Goal: Task Accomplishment & Management: Manage account settings

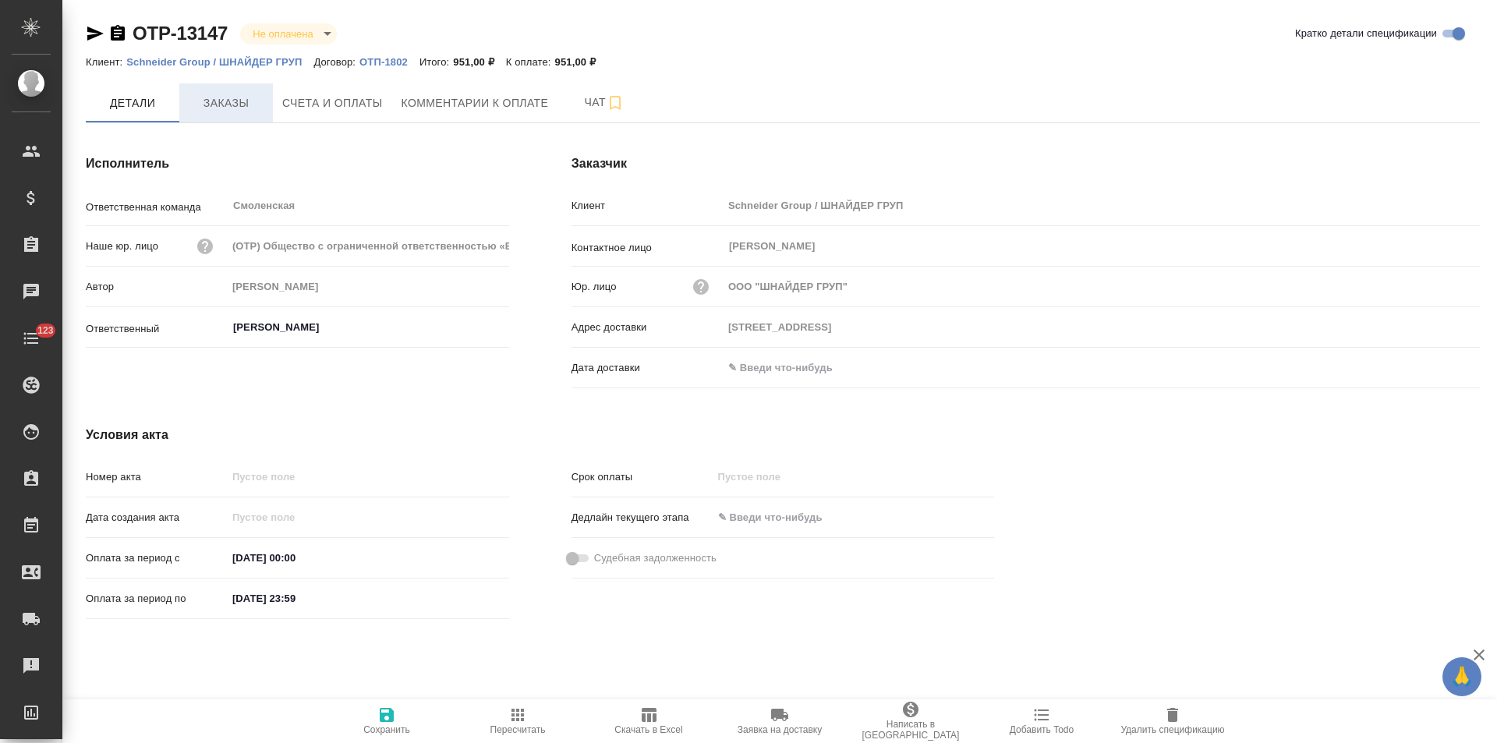
click at [232, 108] on span "Заказы" at bounding box center [226, 103] width 75 height 19
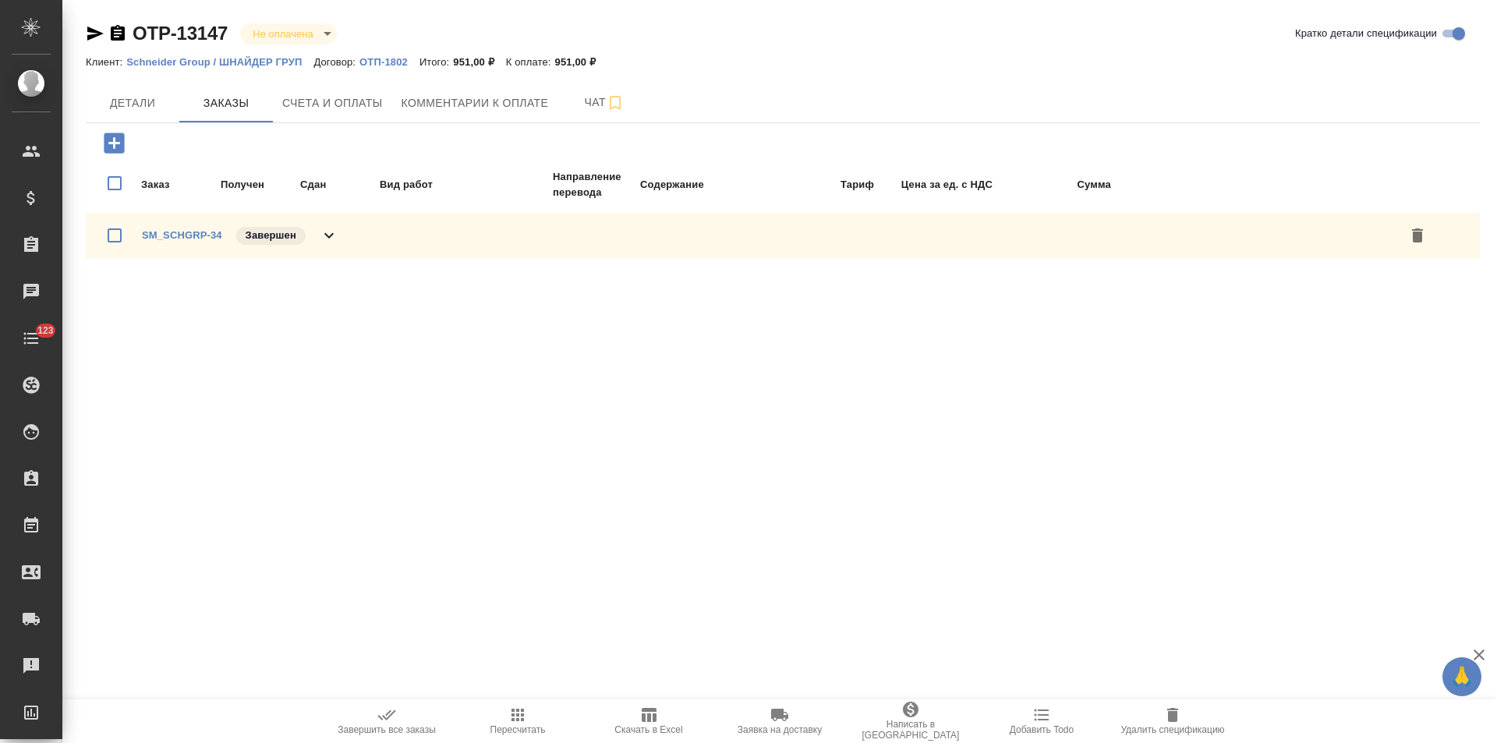
click at [334, 239] on icon at bounding box center [329, 235] width 19 height 19
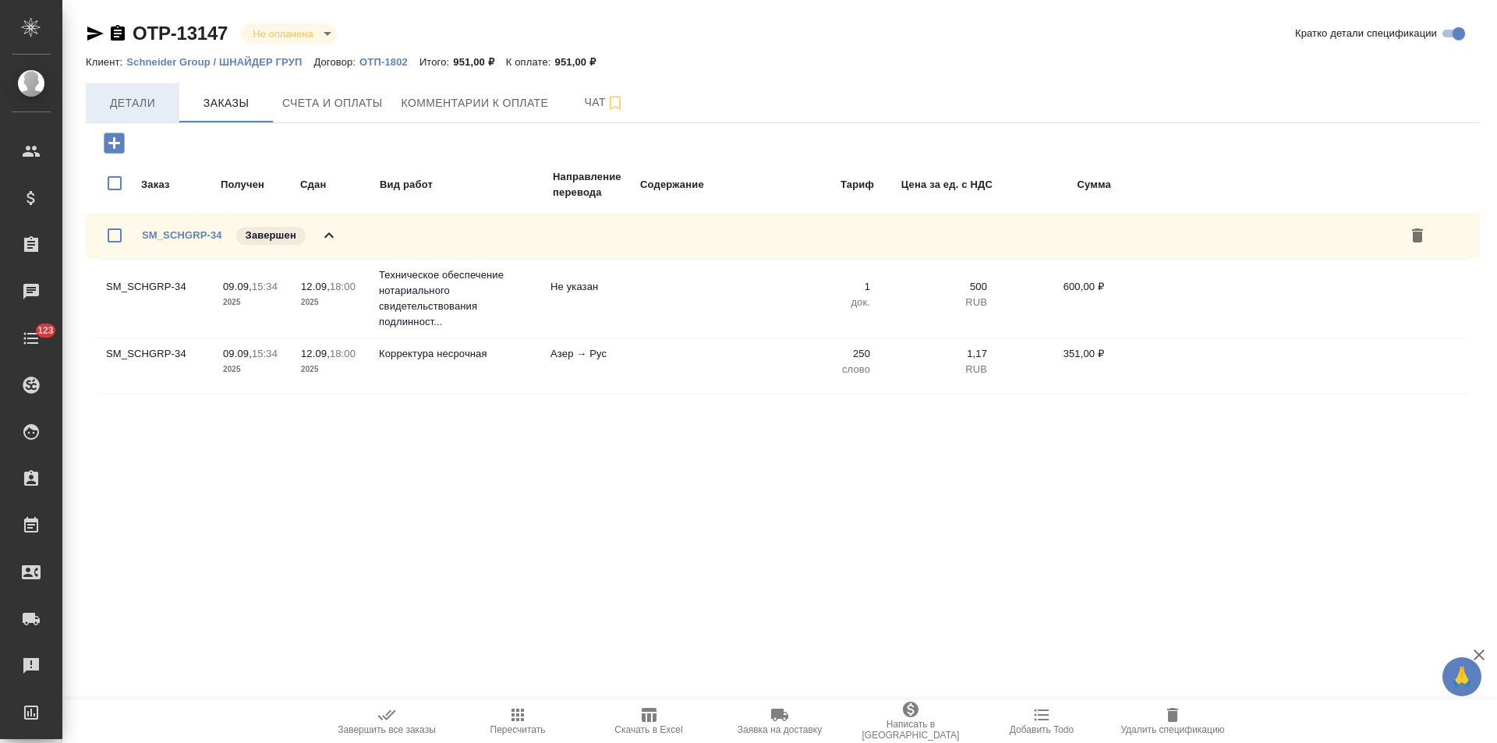
click at [146, 107] on span "Детали" at bounding box center [132, 103] width 75 height 19
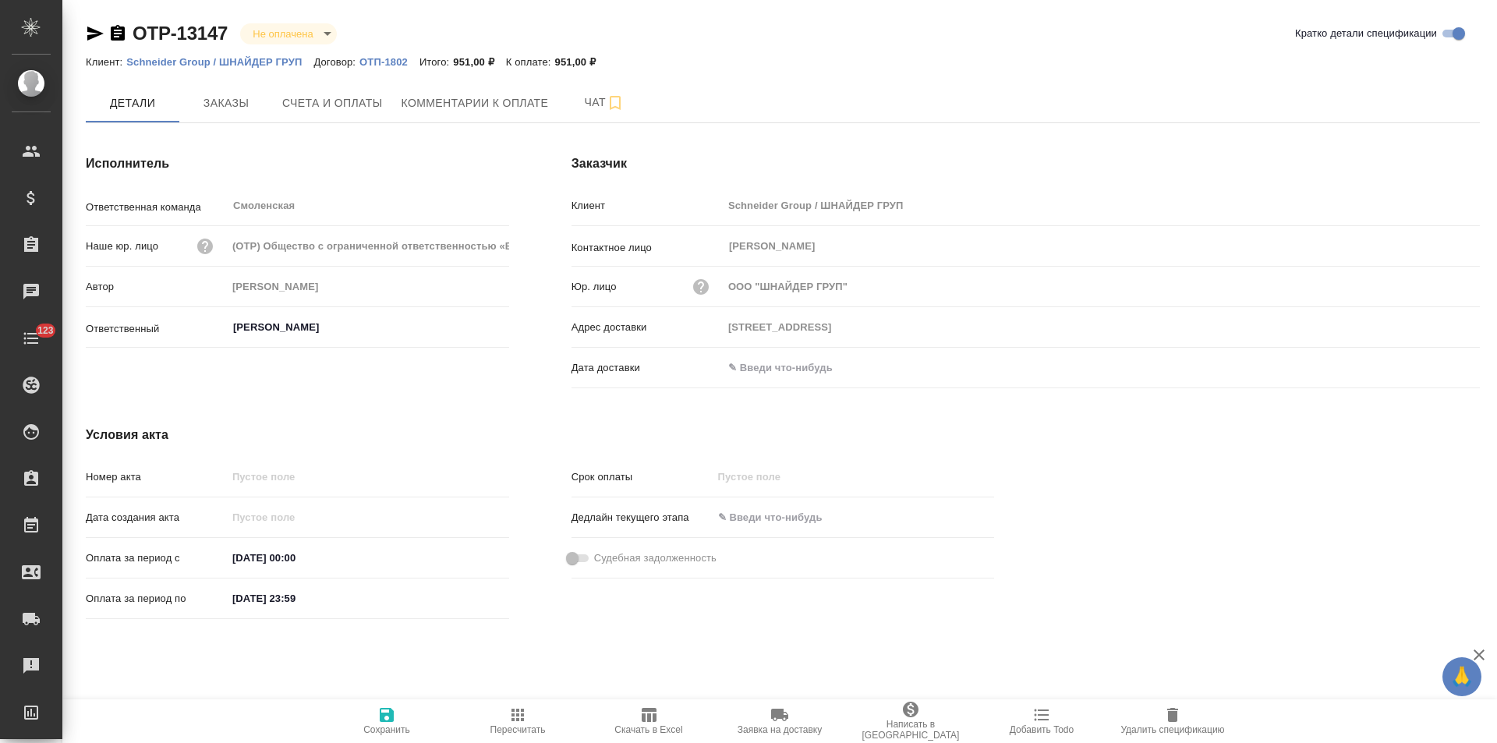
click at [391, 66] on p "ОТП-1802" at bounding box center [390, 62] width 60 height 12
click at [121, 31] on icon "button" at bounding box center [118, 33] width 14 height 16
click at [349, 106] on span "Счета и оплаты" at bounding box center [332, 103] width 101 height 19
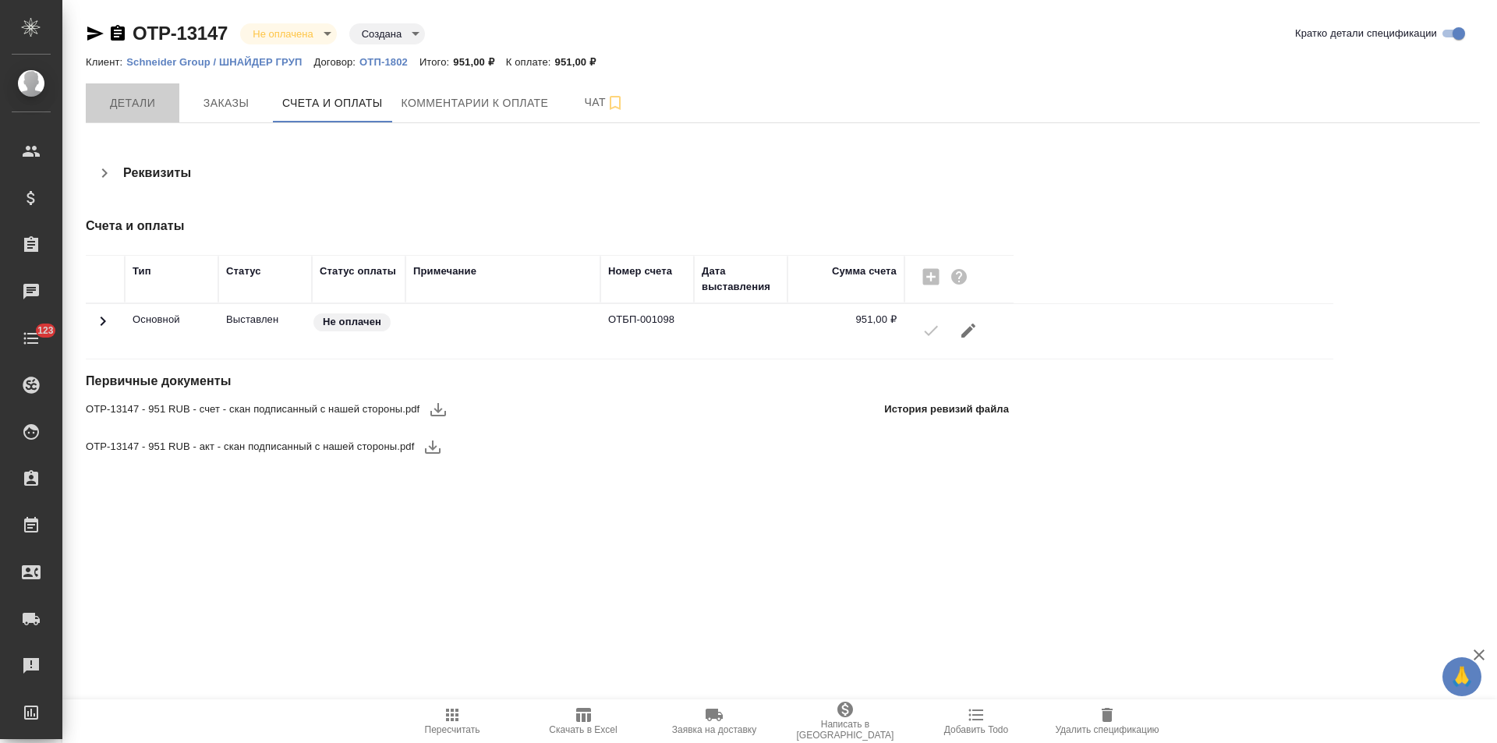
click at [145, 112] on span "Детали" at bounding box center [132, 103] width 75 height 19
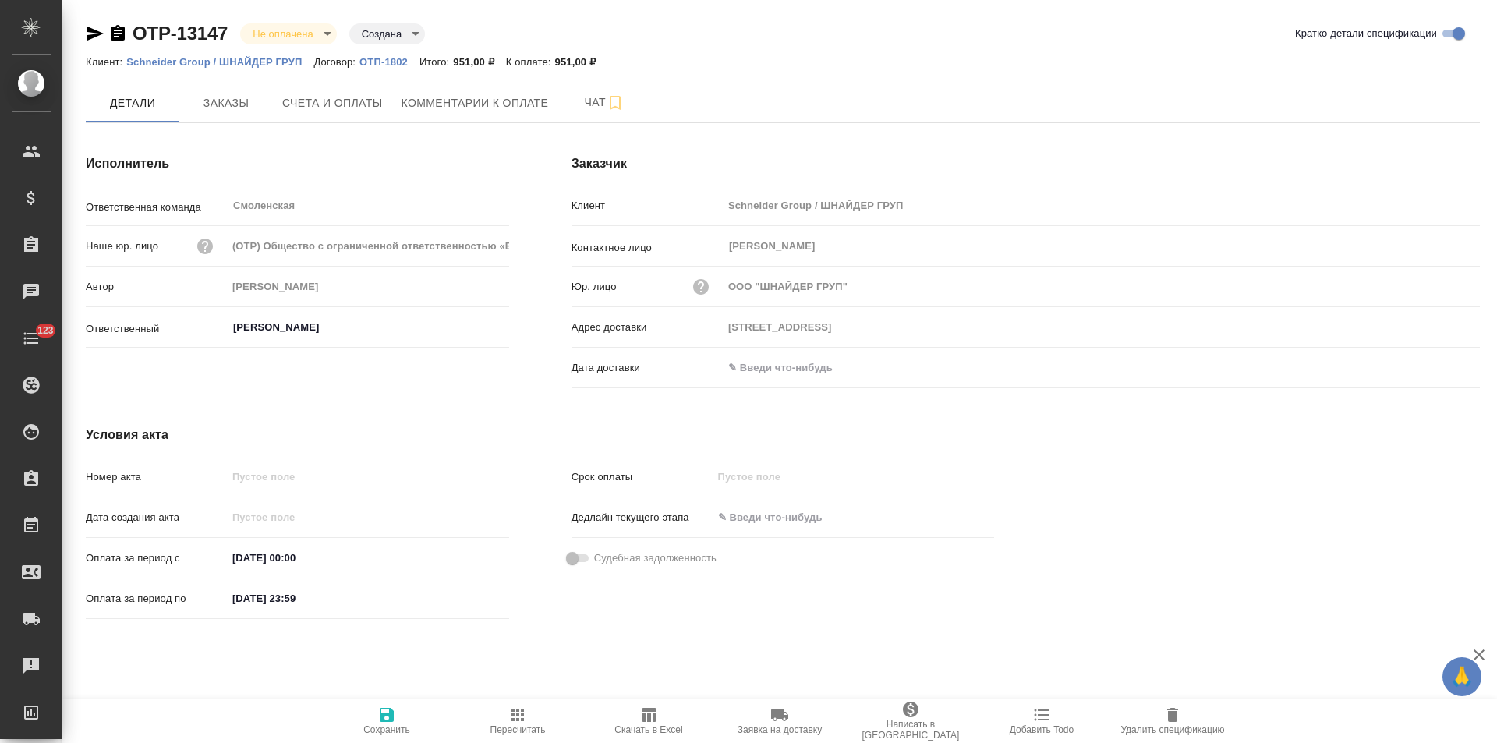
click at [838, 371] on input "text" at bounding box center [791, 367] width 136 height 23
click at [1427, 369] on icon "button" at bounding box center [1435, 366] width 19 height 19
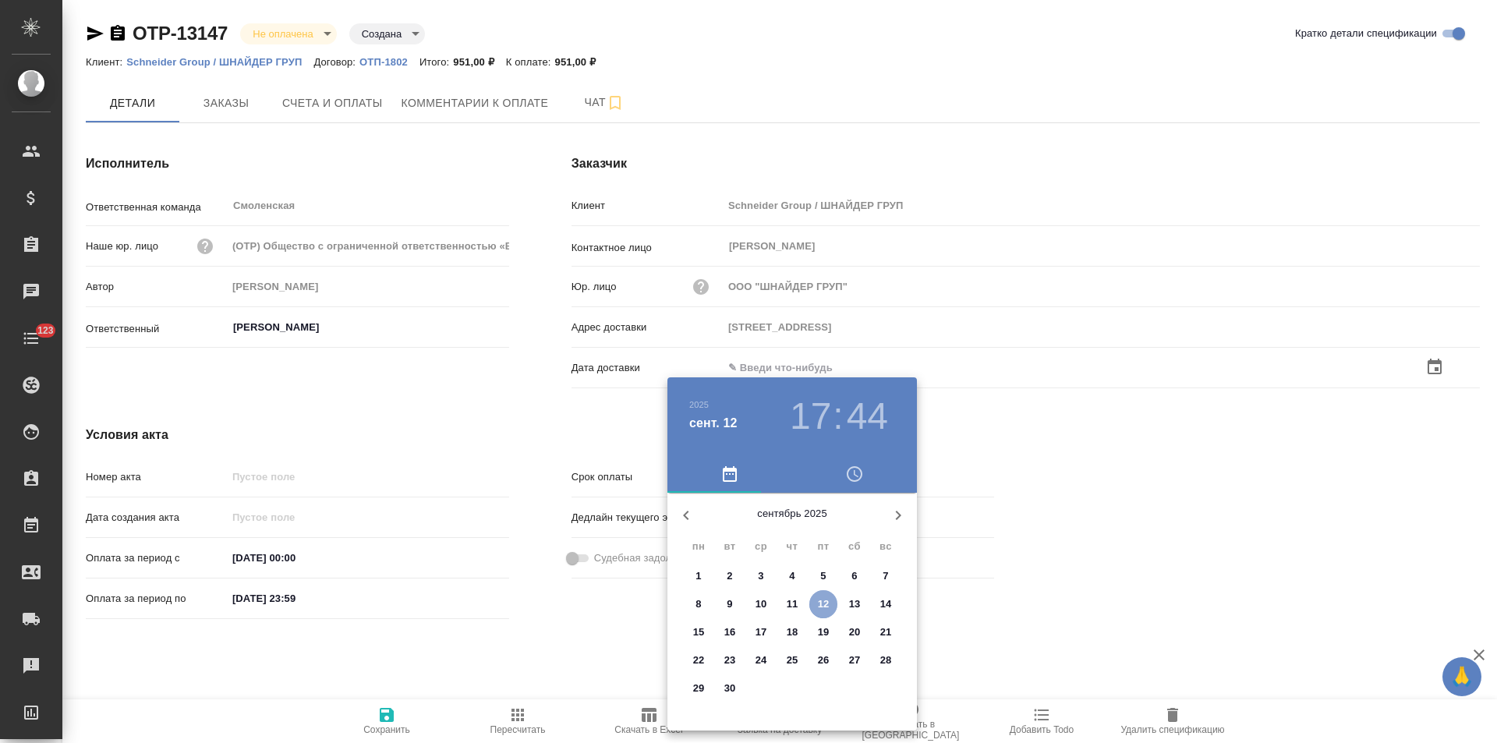
click at [824, 603] on p "12" at bounding box center [824, 605] width 12 height 16
type input "[STREET_ADDRESS]"
type input "12.09.2025 17:44"
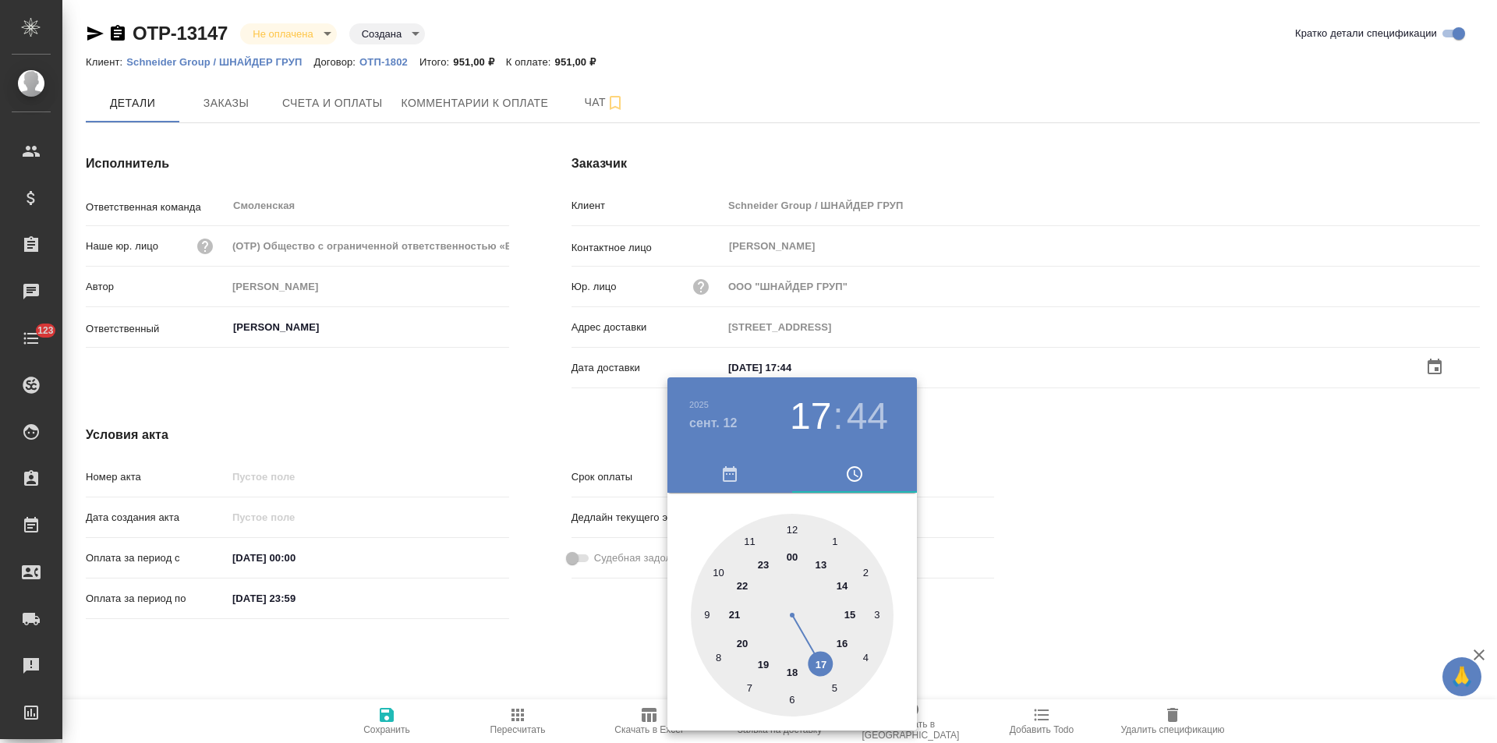
click at [586, 643] on div at bounding box center [748, 371] width 1497 height 743
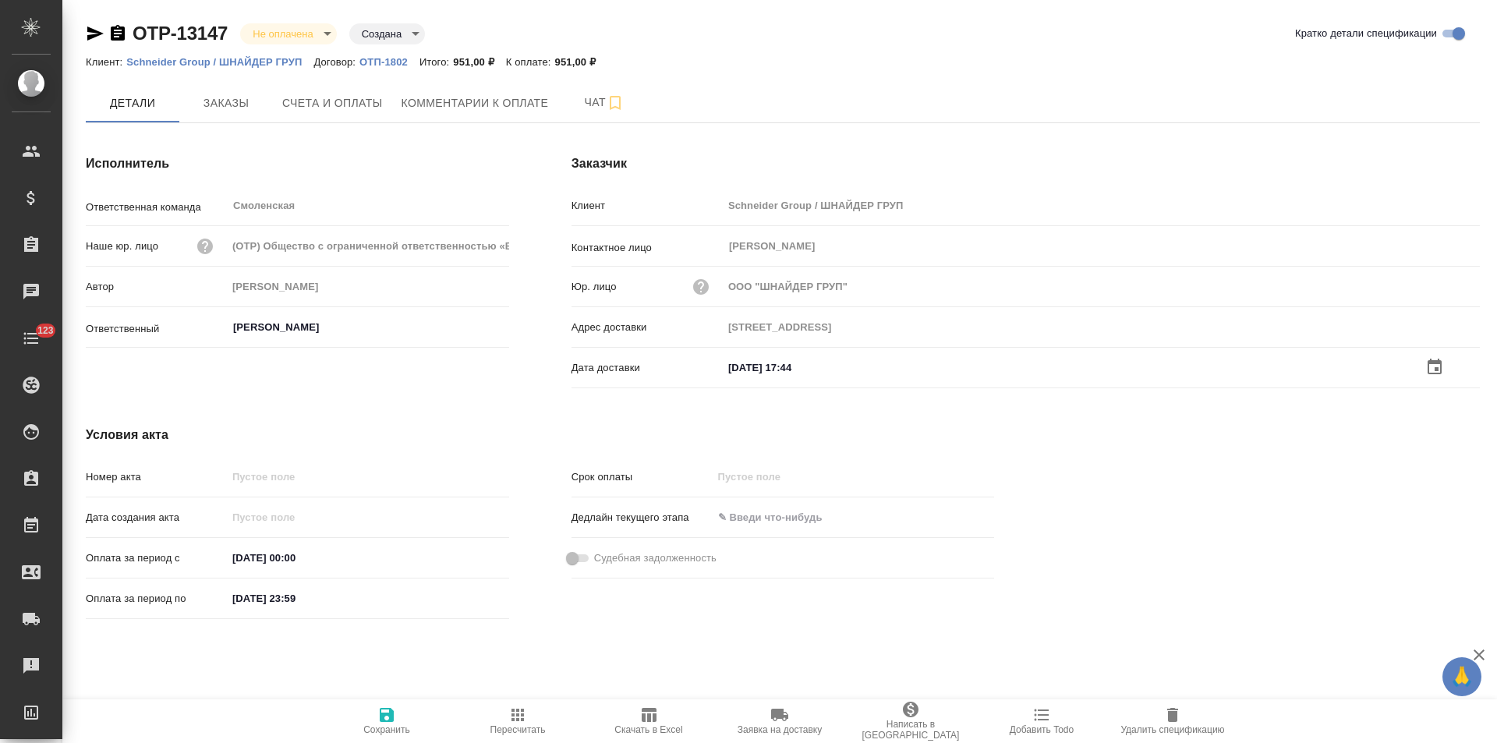
click at [389, 722] on icon "button" at bounding box center [387, 715] width 14 height 14
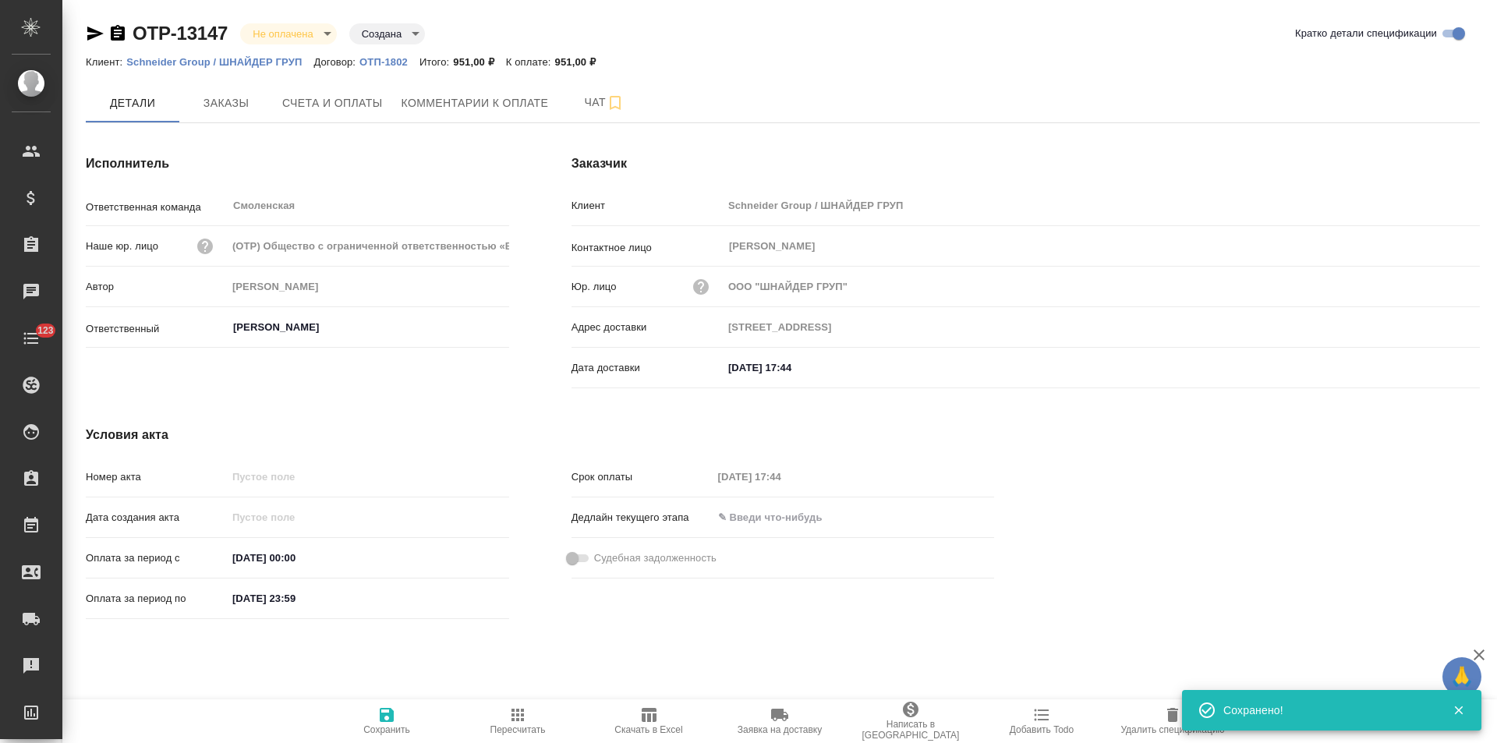
click at [399, 60] on p "ОТП-1802" at bounding box center [390, 62] width 60 height 12
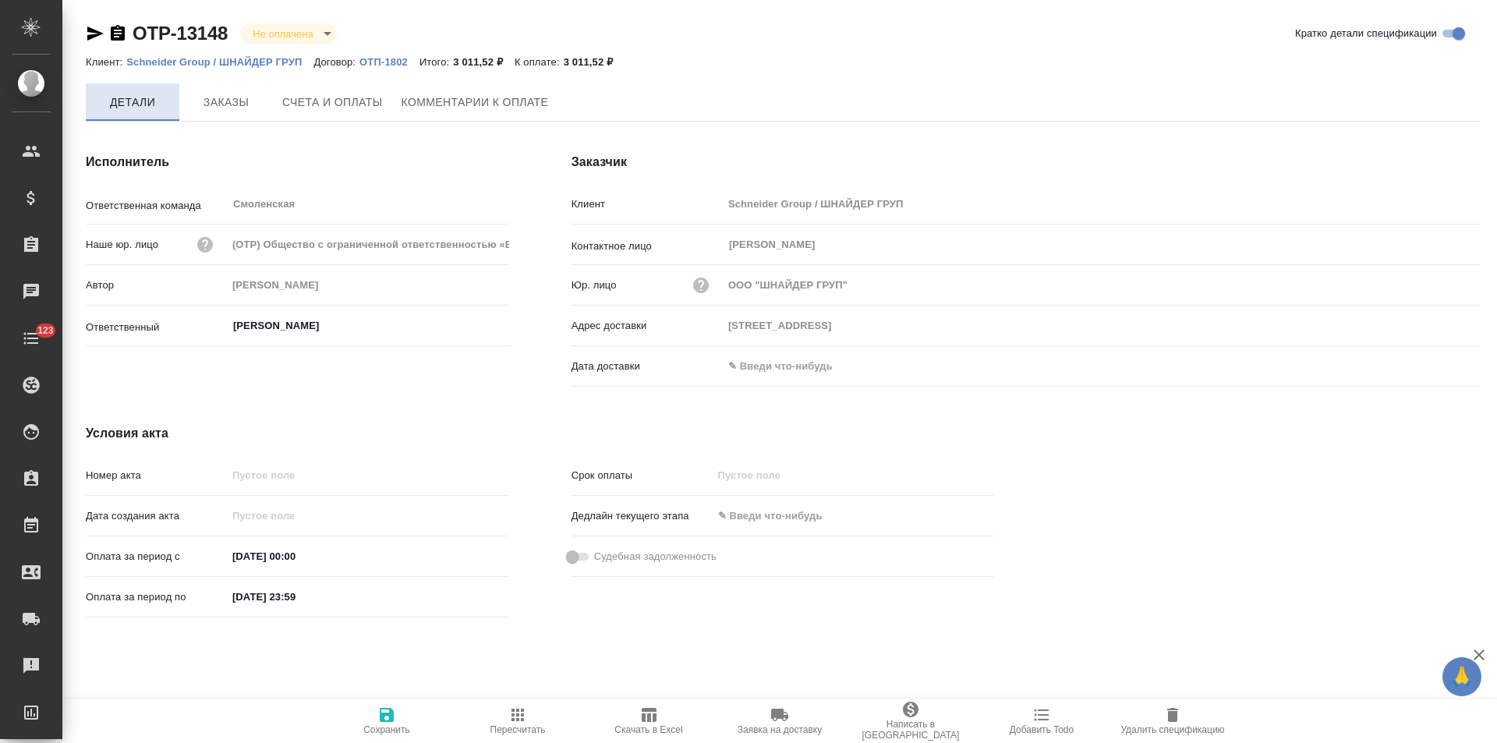
type input "107031, МОСКВА ГОРОД, УЛИЦА ПЕТРОВКА, 27"
click at [119, 40] on icon "button" at bounding box center [118, 33] width 14 height 16
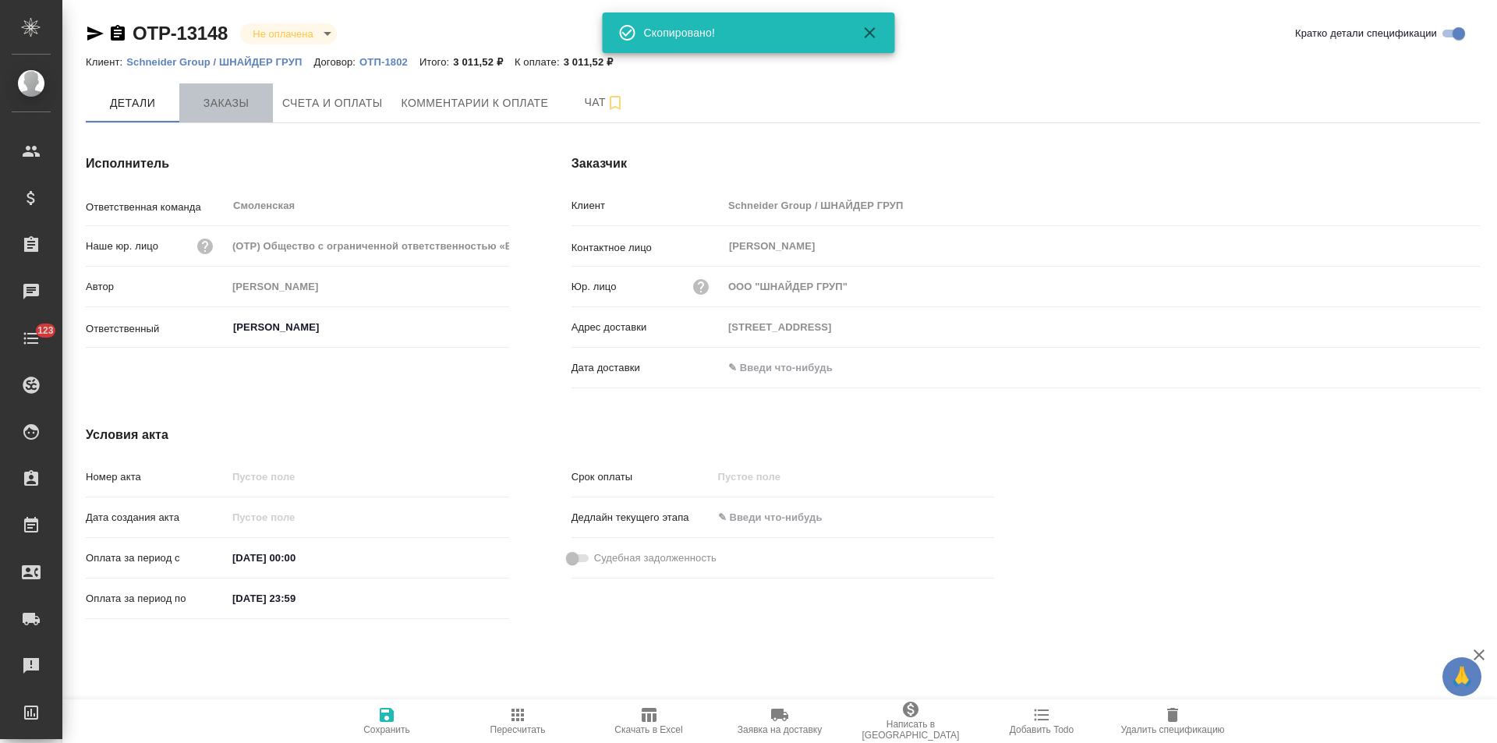
click at [242, 106] on span "Заказы" at bounding box center [226, 103] width 75 height 19
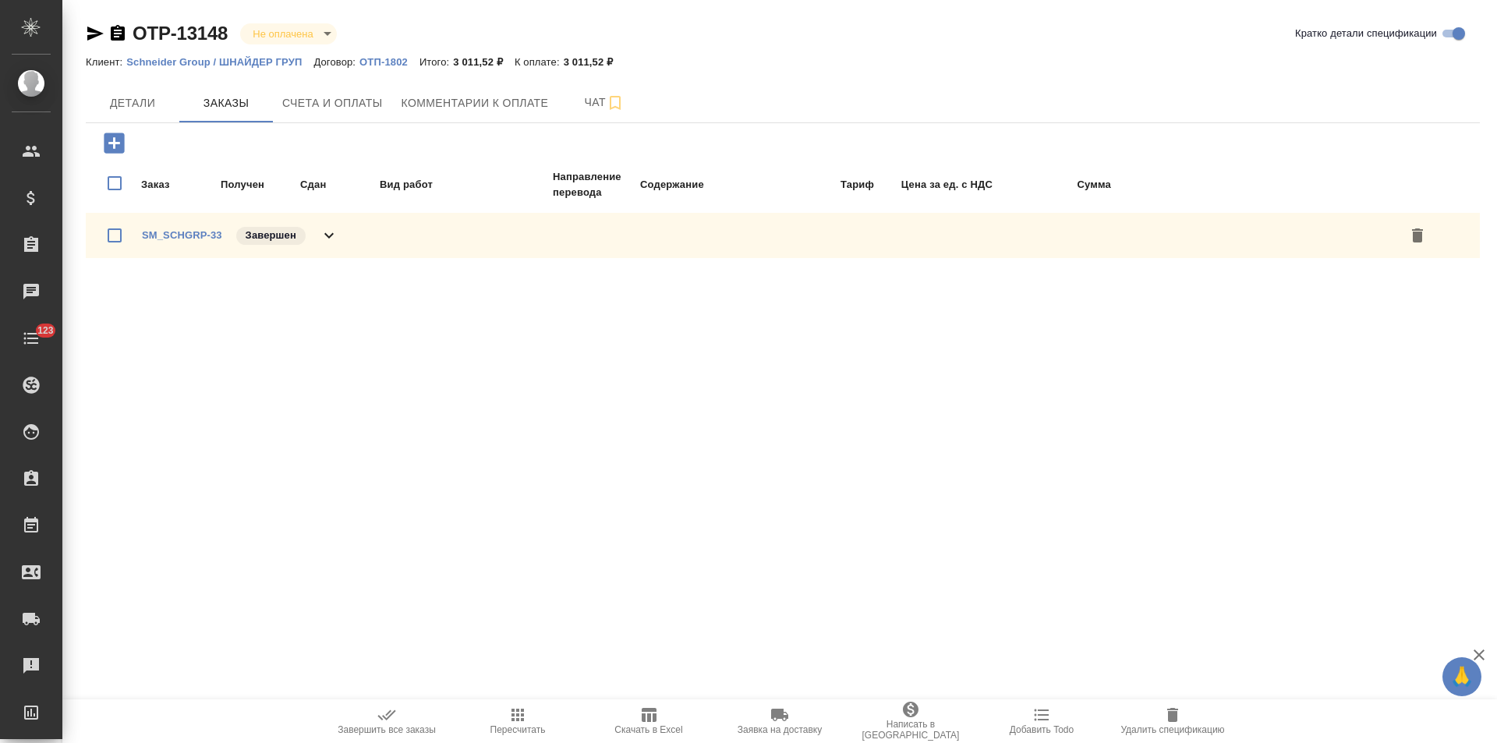
click at [330, 235] on icon at bounding box center [329, 235] width 19 height 19
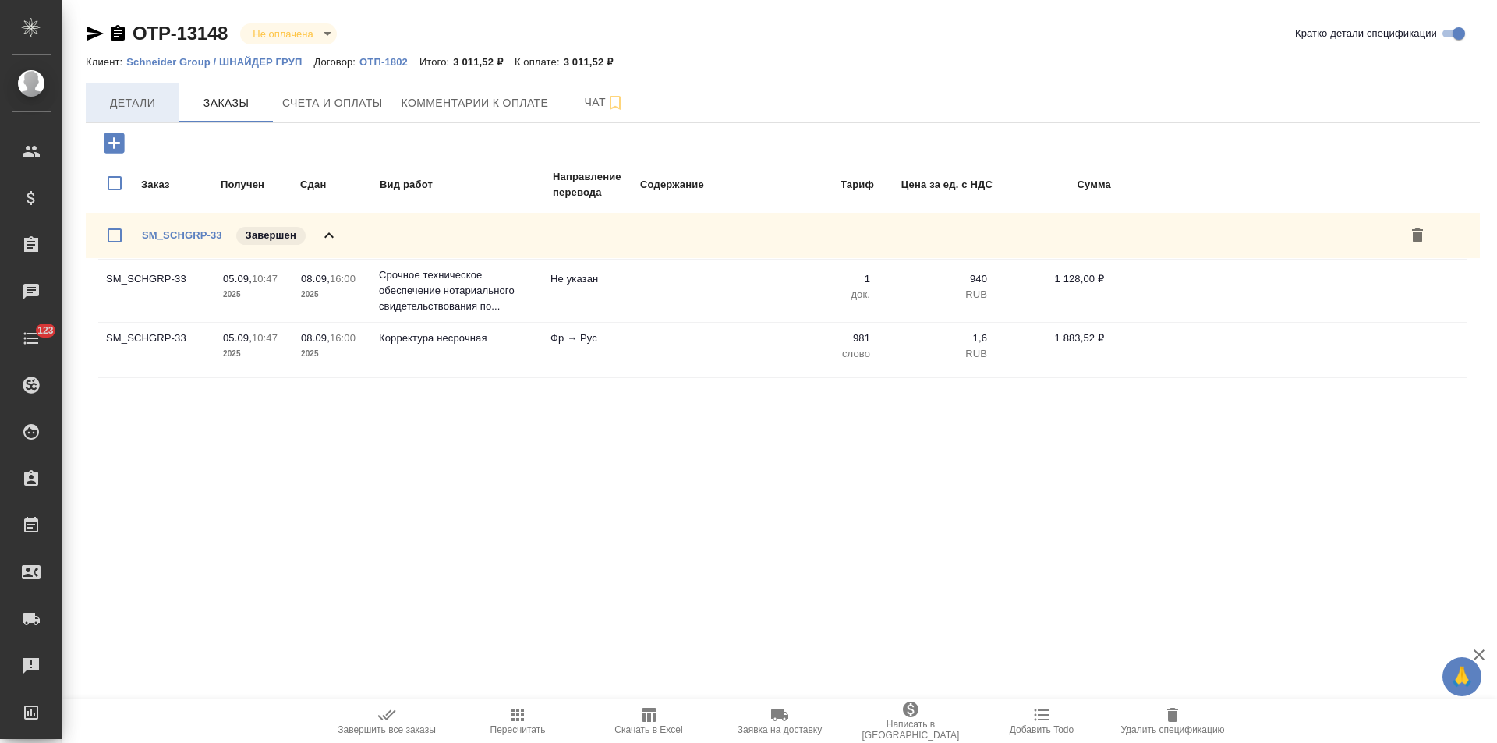
click at [154, 106] on span "Детали" at bounding box center [132, 103] width 75 height 19
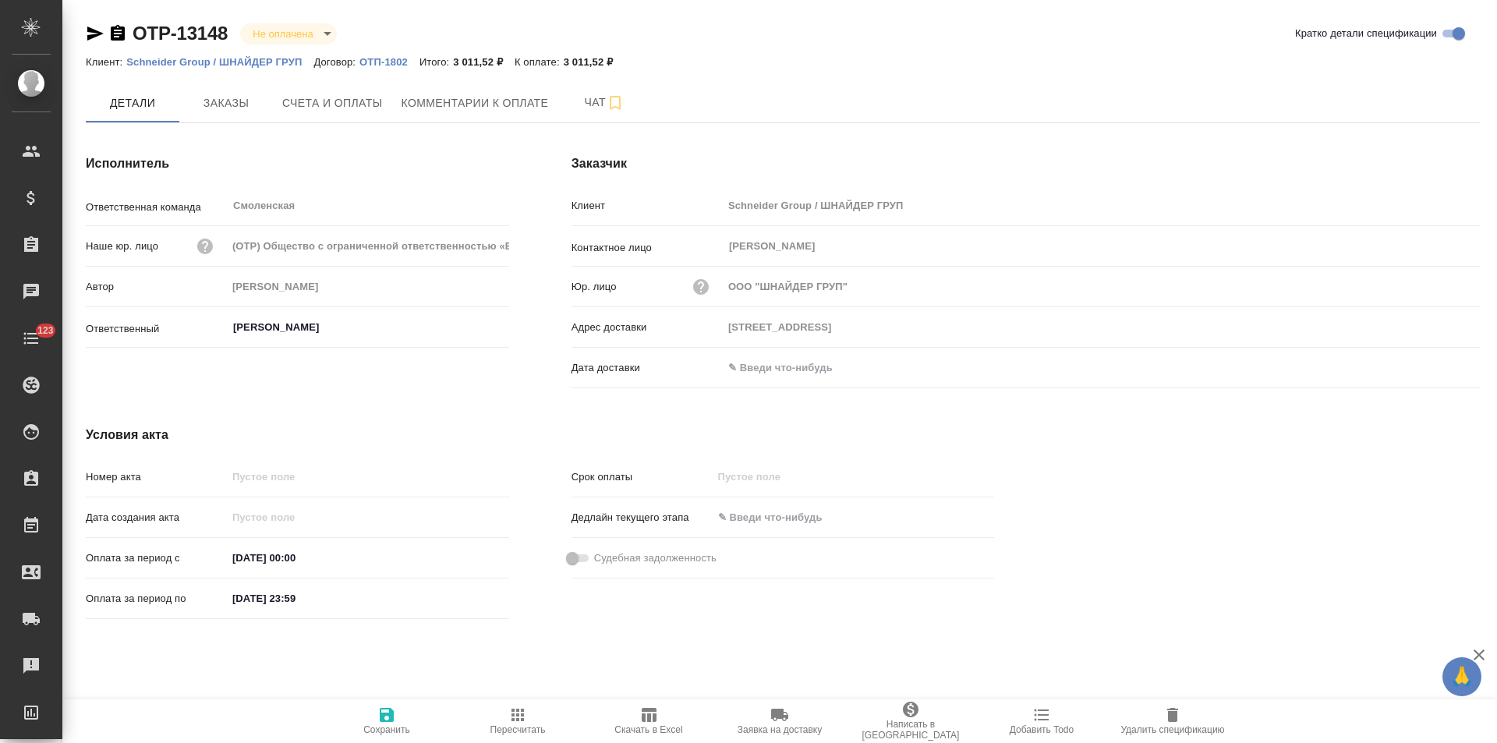
click at [118, 31] on icon "button" at bounding box center [118, 33] width 14 height 16
click at [327, 106] on span "Счета и оплаты" at bounding box center [332, 103] width 101 height 19
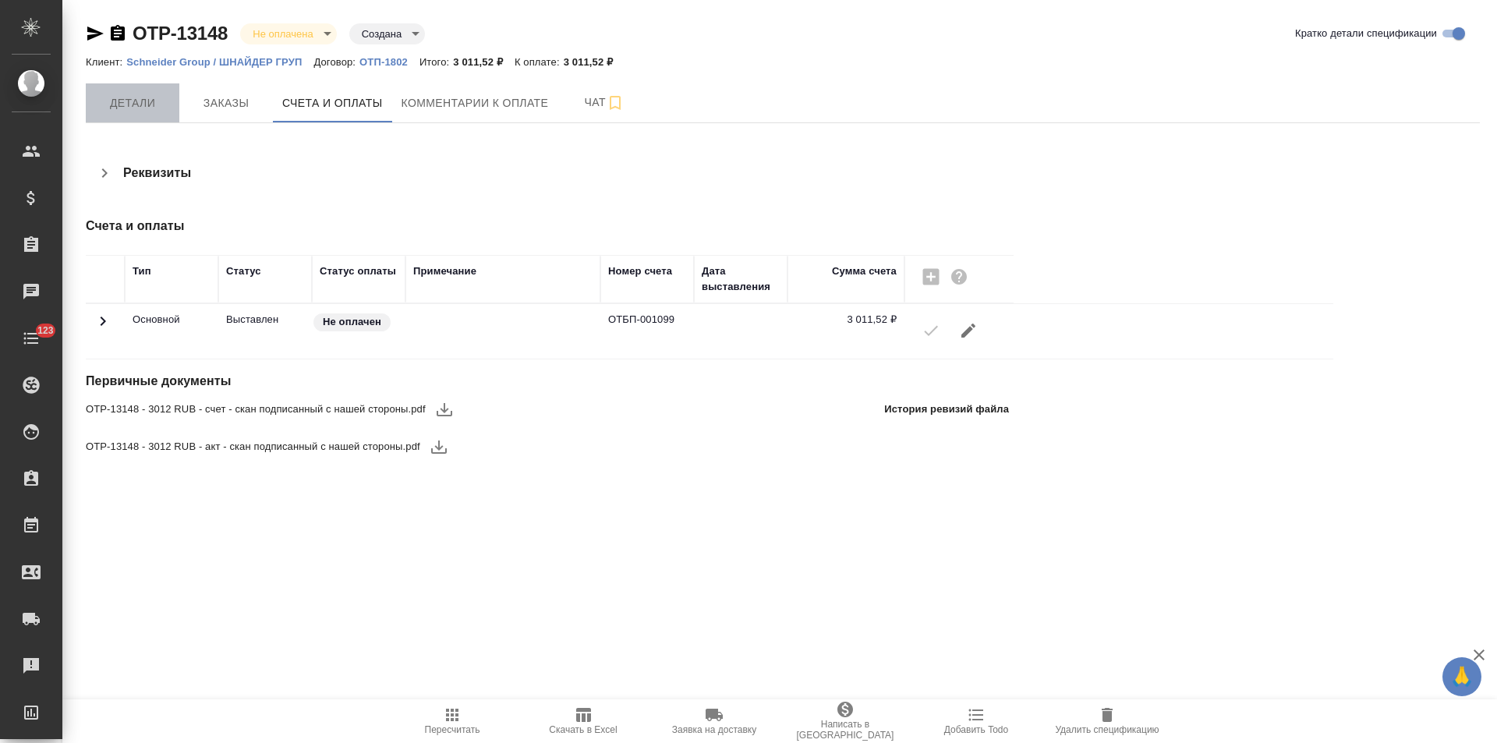
click at [154, 106] on span "Детали" at bounding box center [132, 103] width 75 height 19
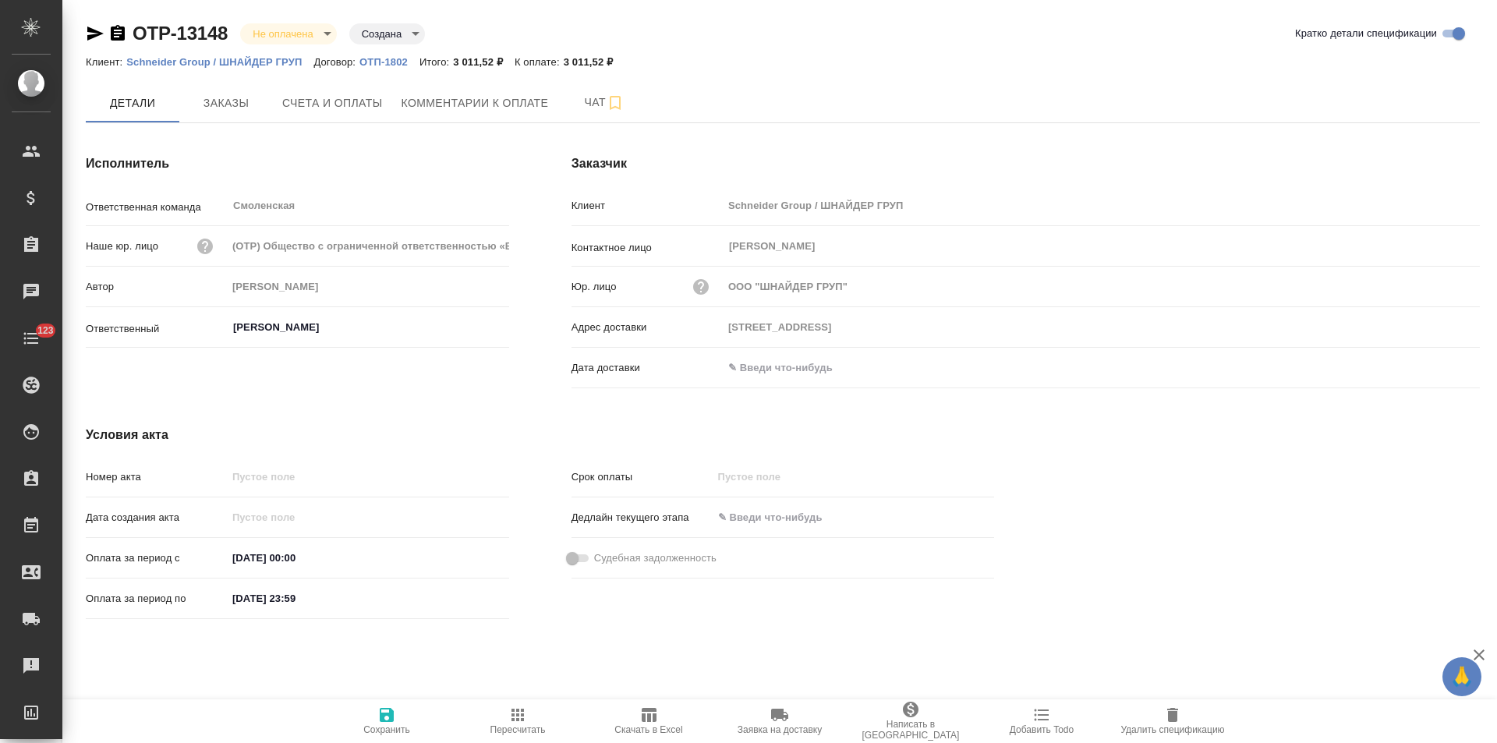
click at [798, 363] on input "text" at bounding box center [791, 367] width 136 height 23
click at [1436, 367] on icon "button" at bounding box center [1435, 367] width 19 height 19
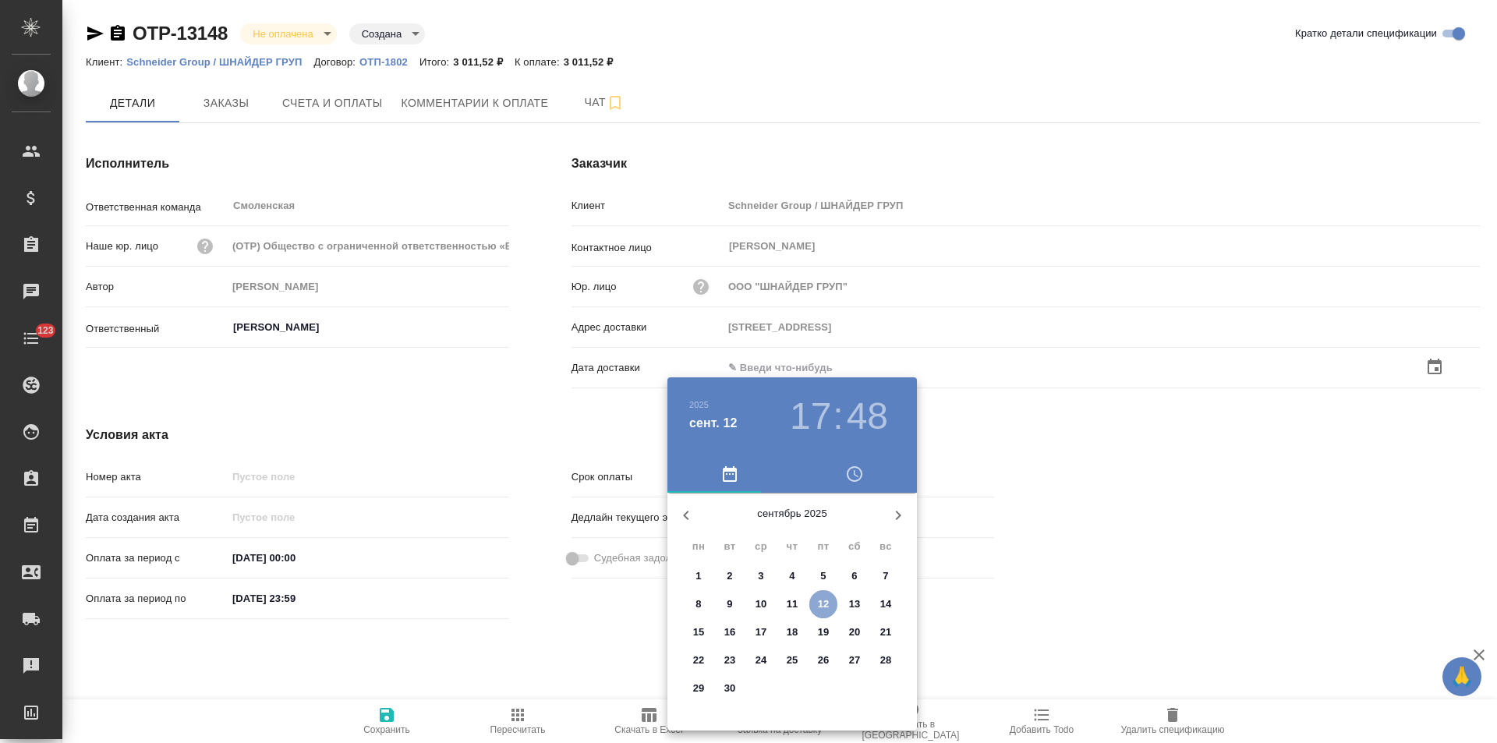
click at [824, 603] on p "12" at bounding box center [824, 605] width 12 height 16
type input "107031, МОСКВА ГОРОД, УЛИЦА ПЕТРОВКА, 27"
type input "12.09.2025 17:48"
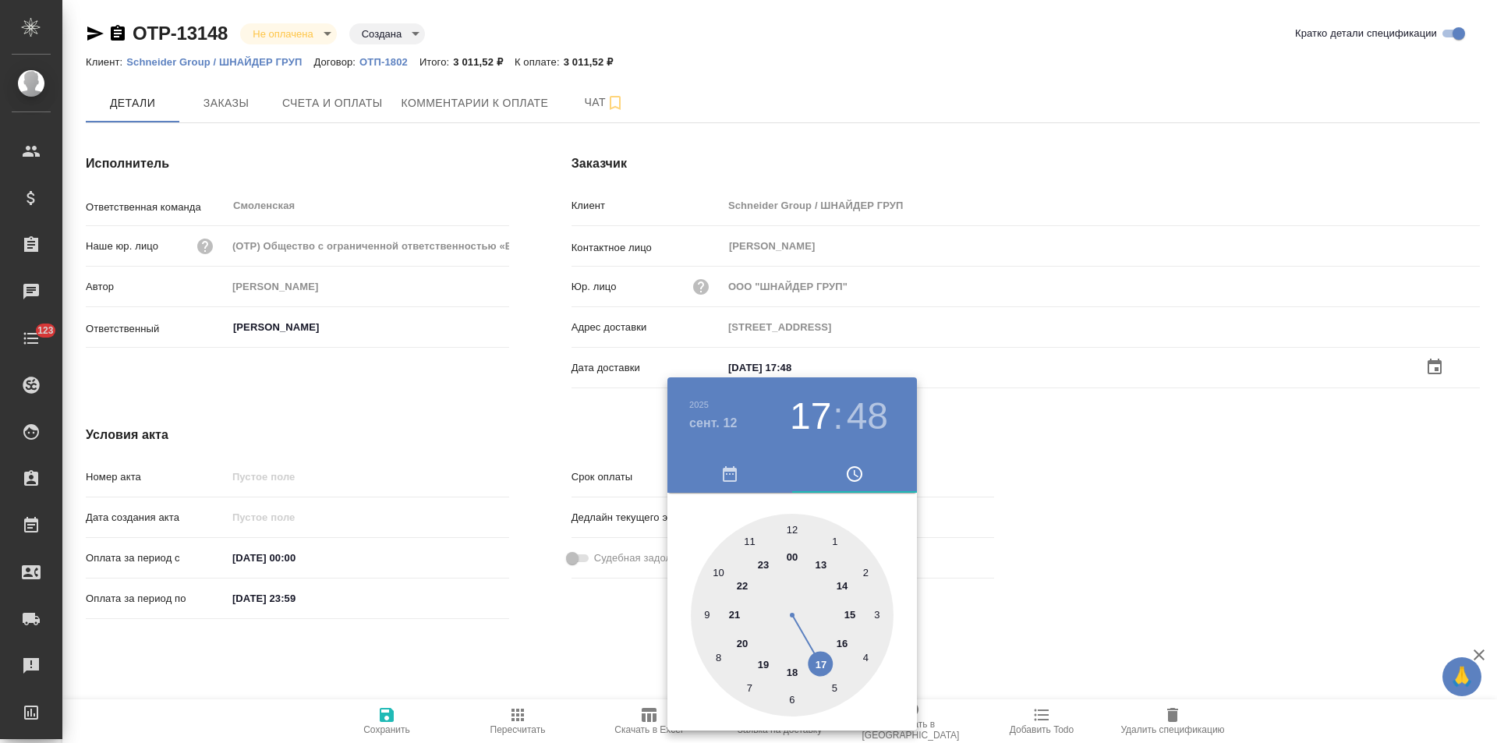
click at [530, 472] on div at bounding box center [748, 371] width 1497 height 743
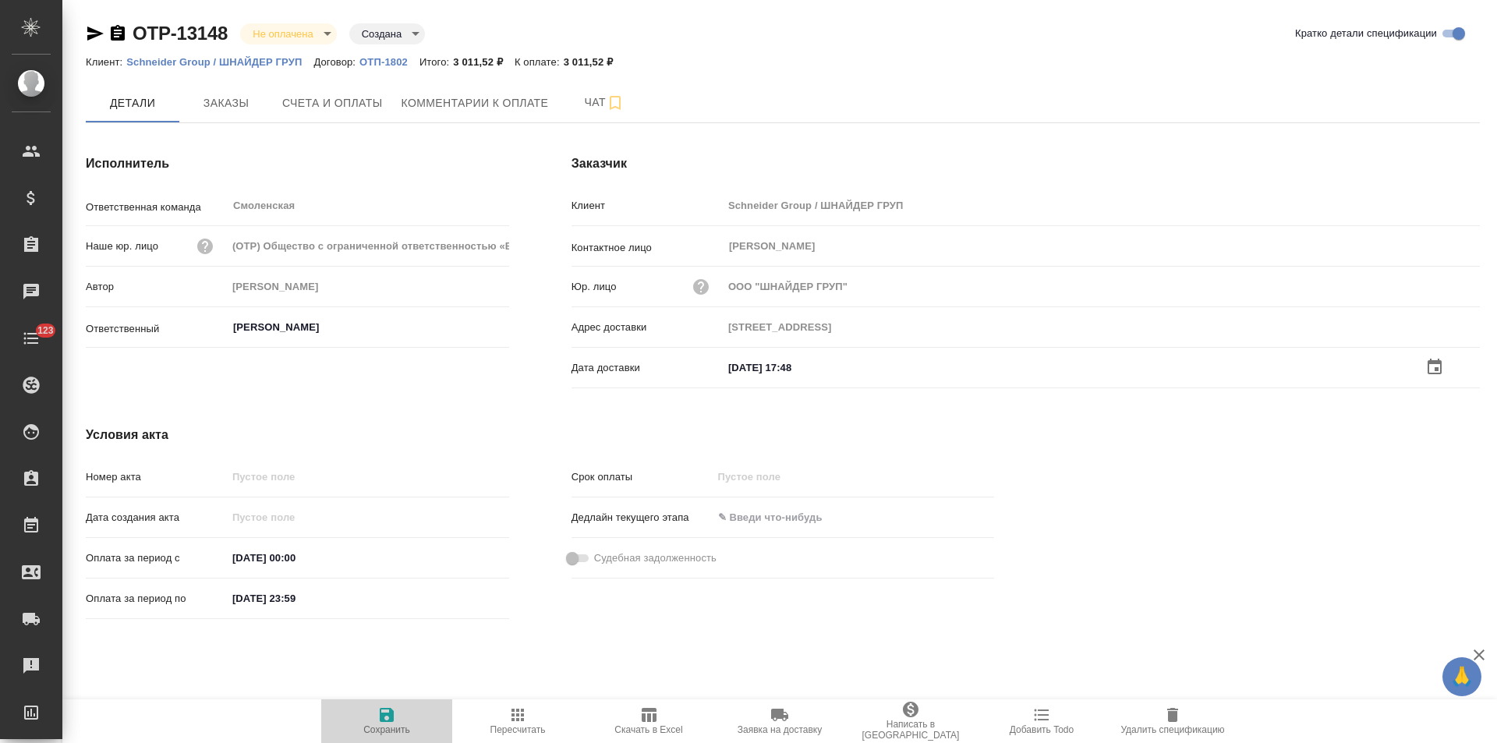
click at [398, 725] on span "Сохранить" at bounding box center [386, 730] width 47 height 11
click at [234, 108] on span "Заказы" at bounding box center [226, 102] width 75 height 19
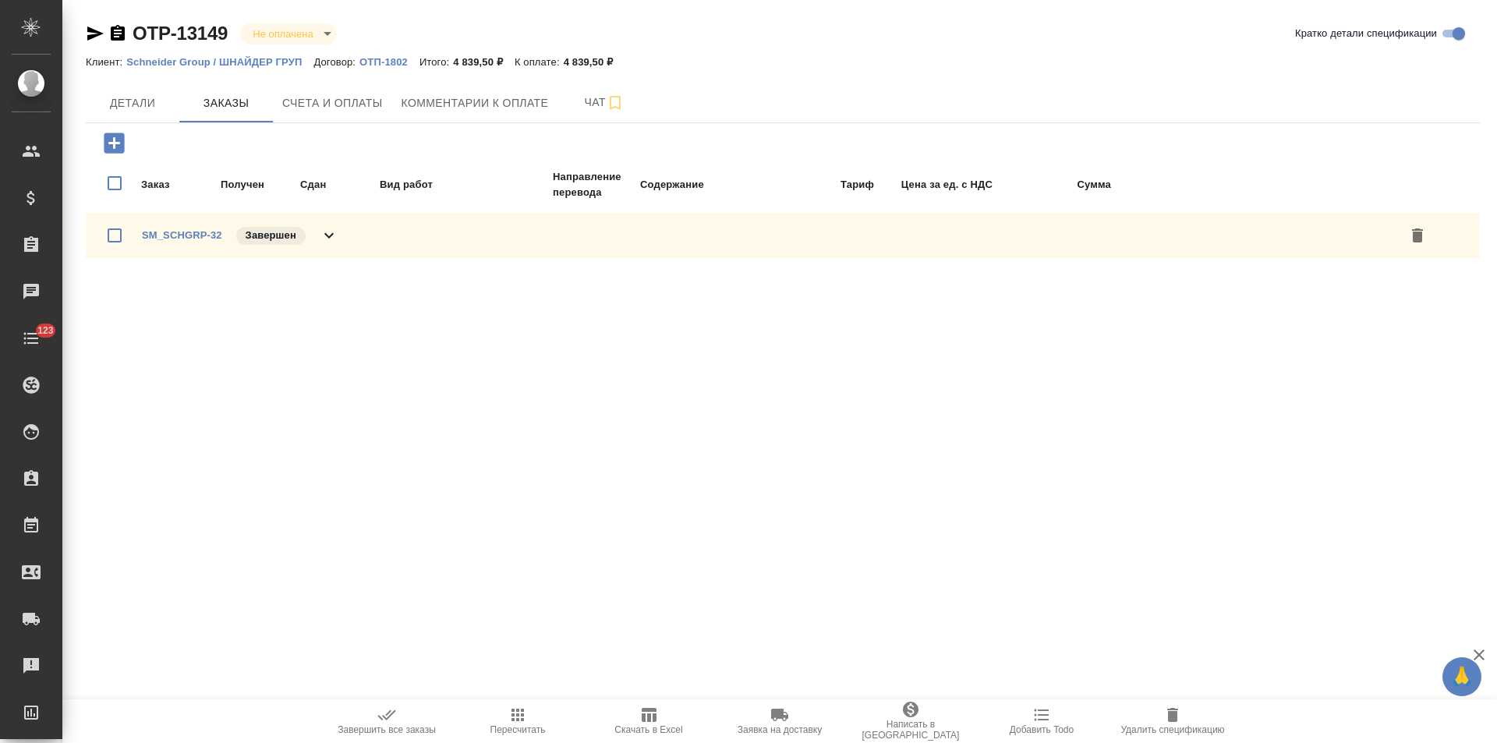
drag, startPoint x: 329, startPoint y: 239, endPoint x: 376, endPoint y: 239, distance: 46.8
click at [330, 239] on icon at bounding box center [329, 235] width 19 height 19
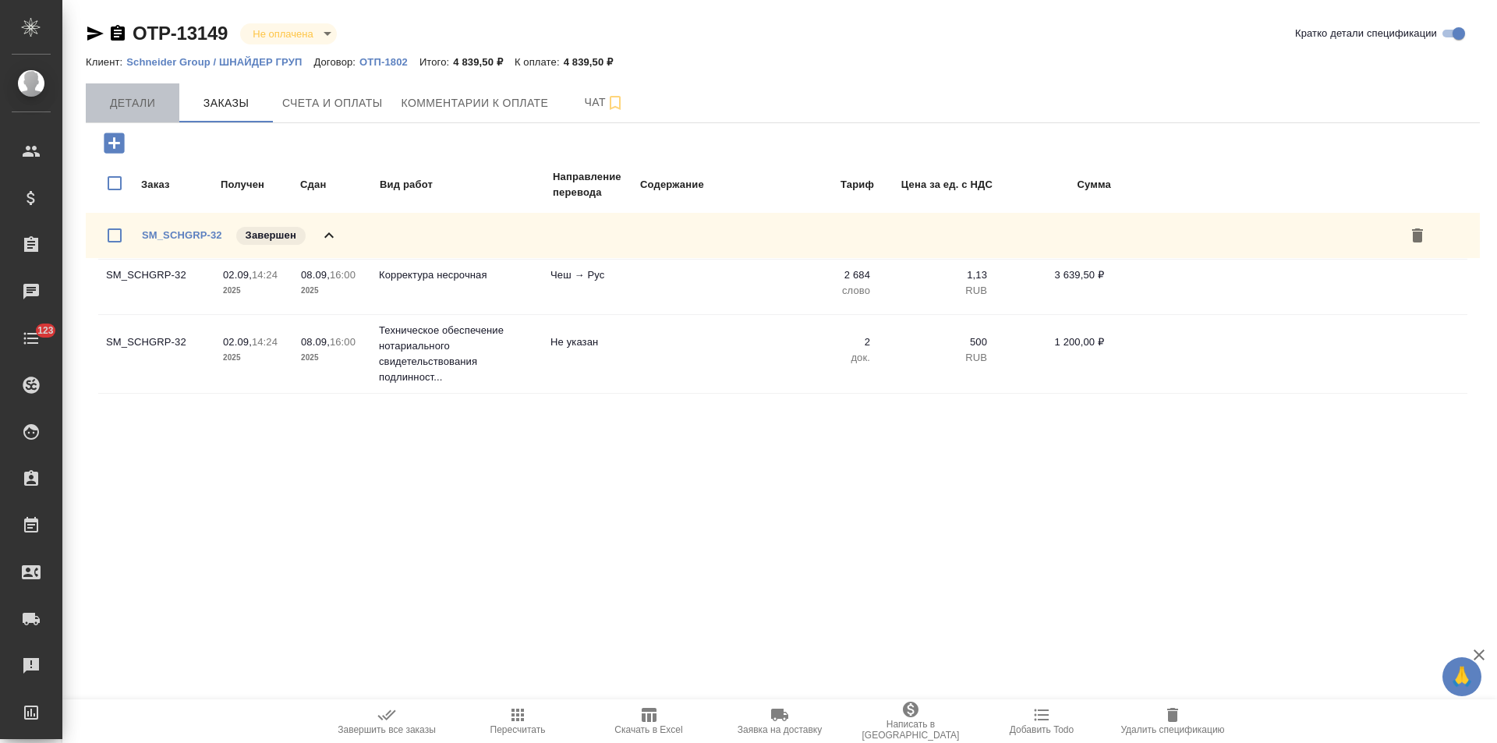
click at [126, 94] on span "Детали" at bounding box center [132, 103] width 75 height 19
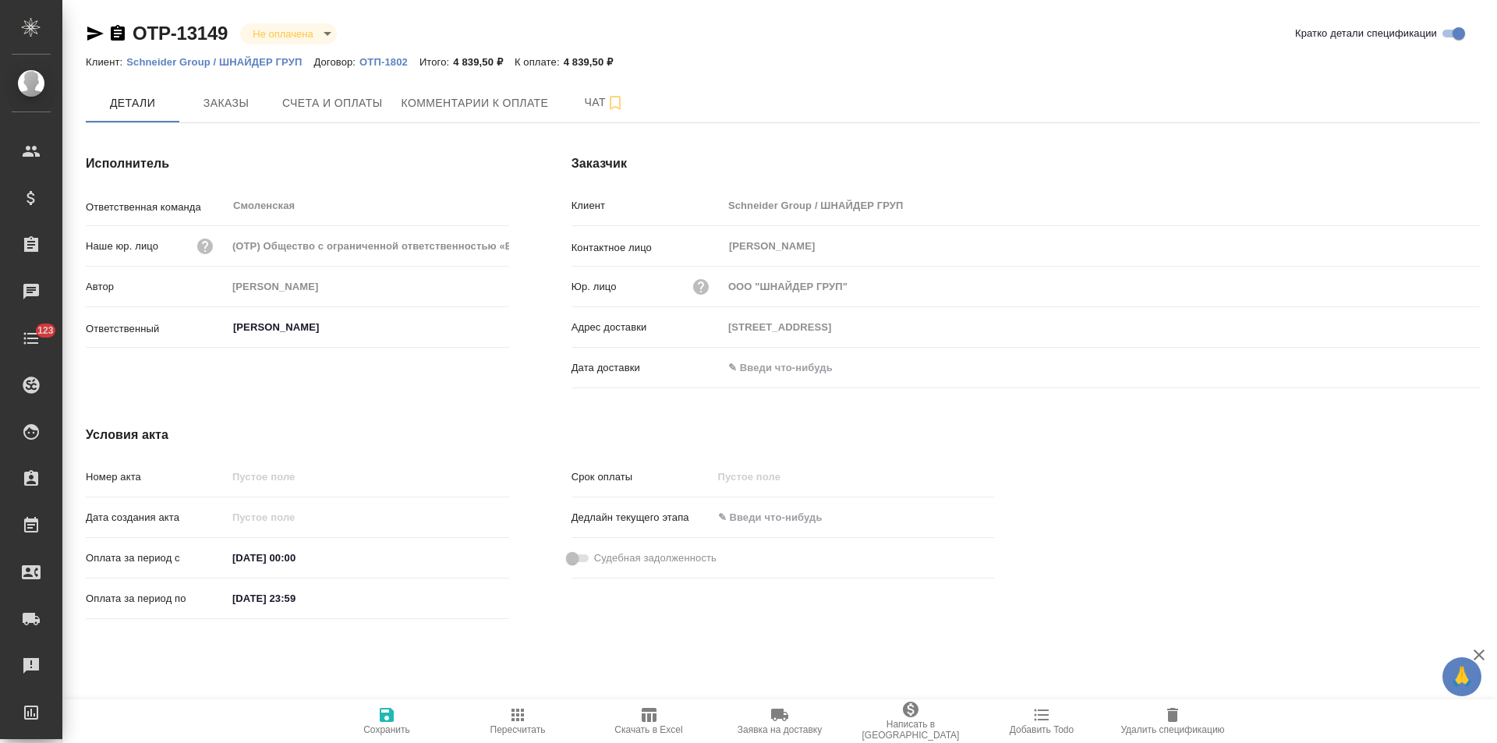
click at [112, 34] on icon "button" at bounding box center [118, 33] width 14 height 16
click at [348, 108] on span "Счета и оплаты" at bounding box center [332, 103] width 101 height 19
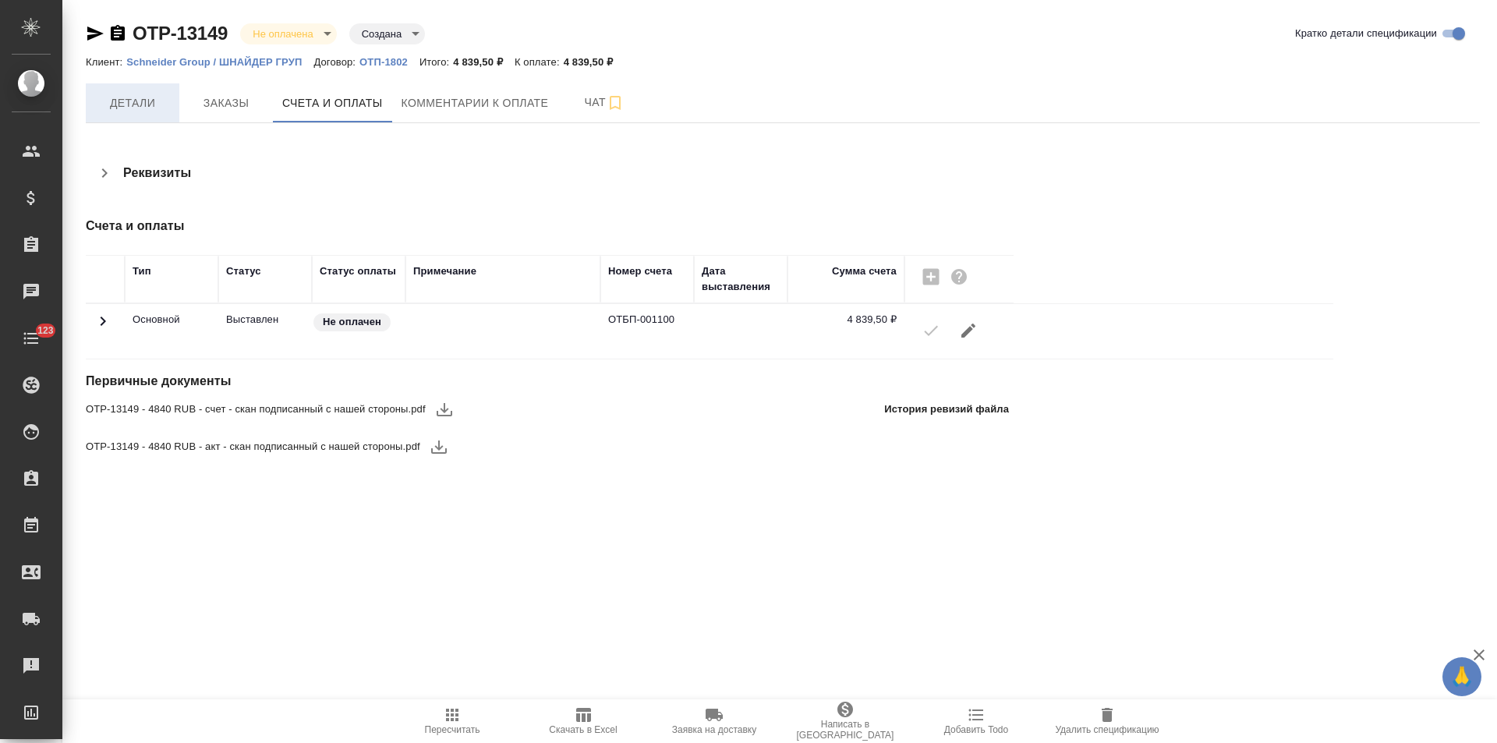
click at [150, 115] on button "Детали" at bounding box center [133, 102] width 94 height 39
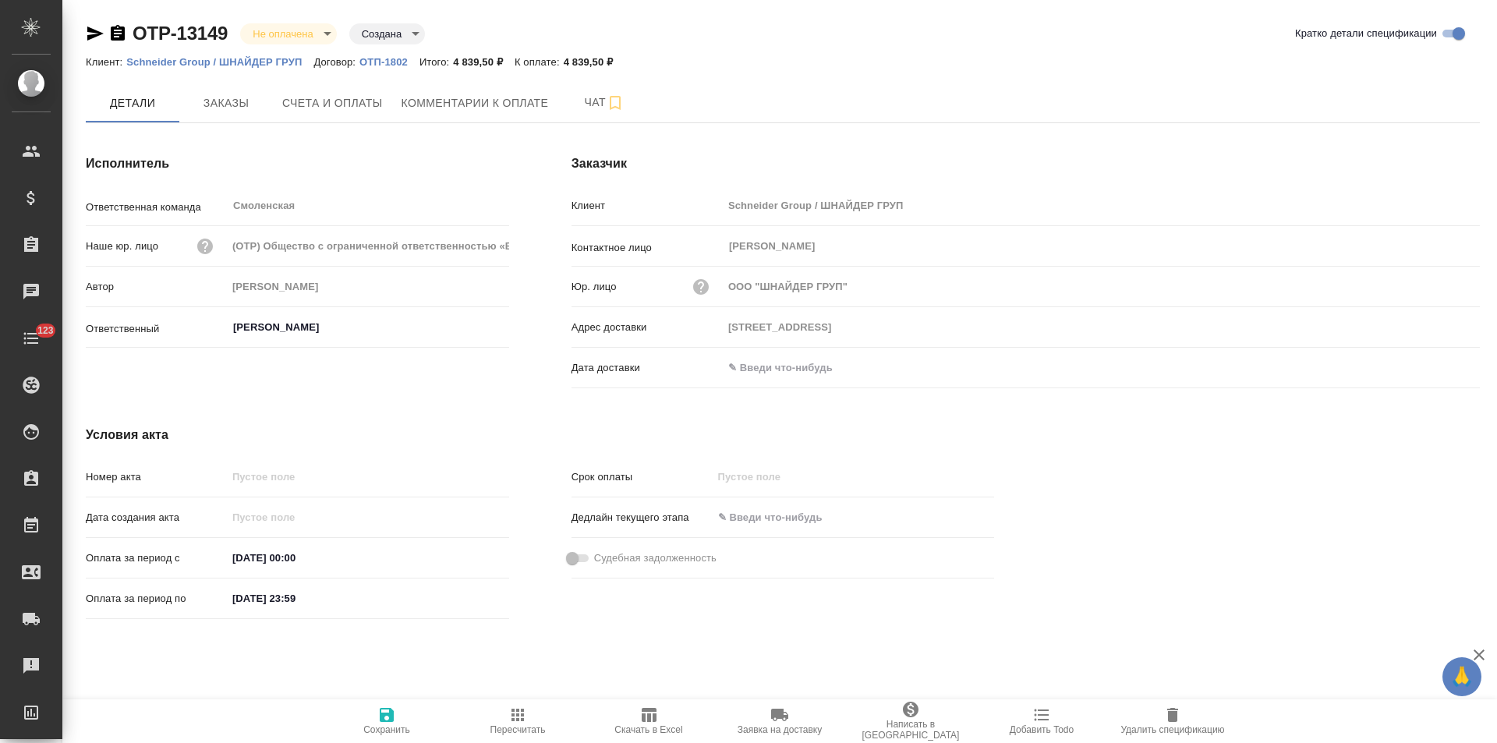
click at [789, 369] on input "text" at bounding box center [791, 367] width 136 height 23
click at [1430, 368] on icon "button" at bounding box center [1435, 367] width 19 height 19
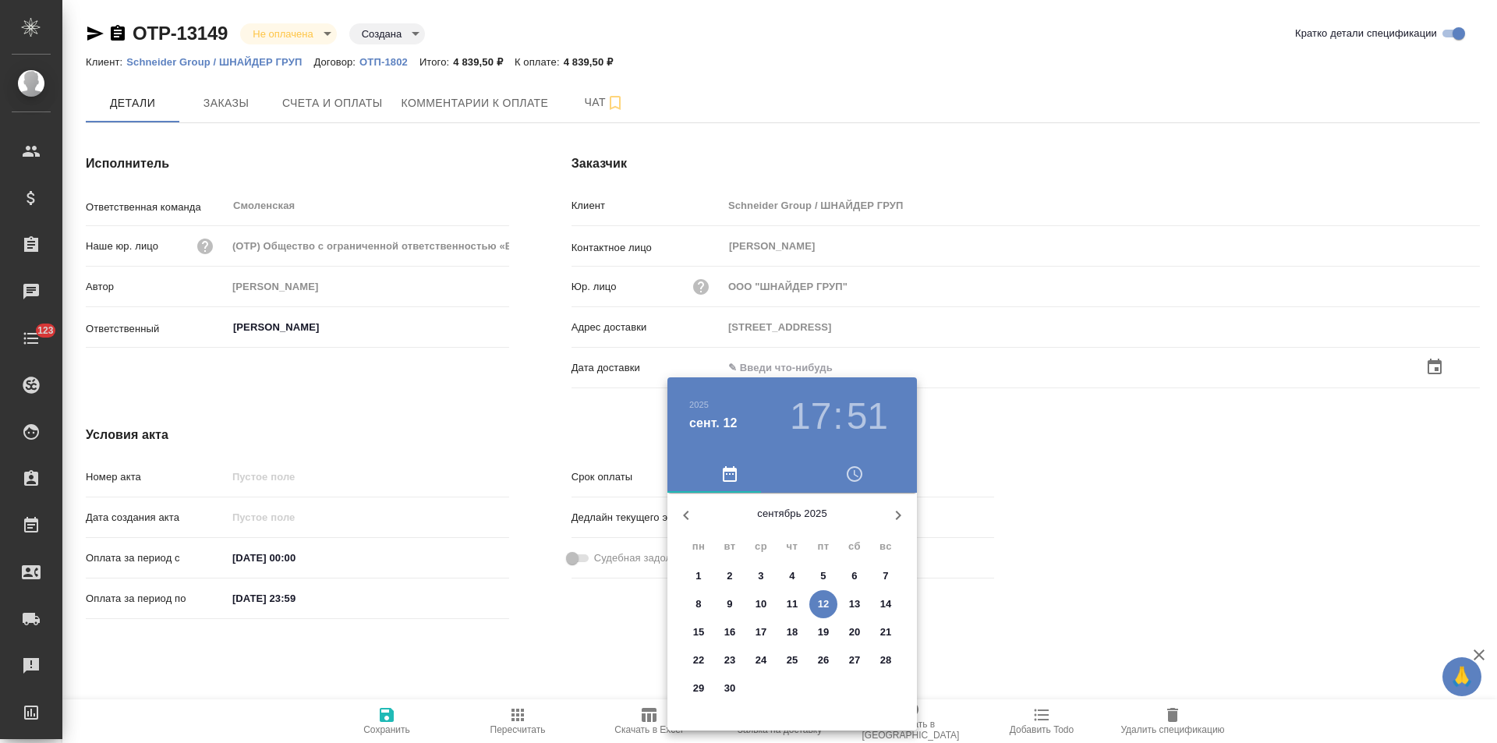
click at [830, 597] on span "12" at bounding box center [824, 605] width 28 height 16
type input "[STREET_ADDRESS]"
type input "12.09.2025 17:51"
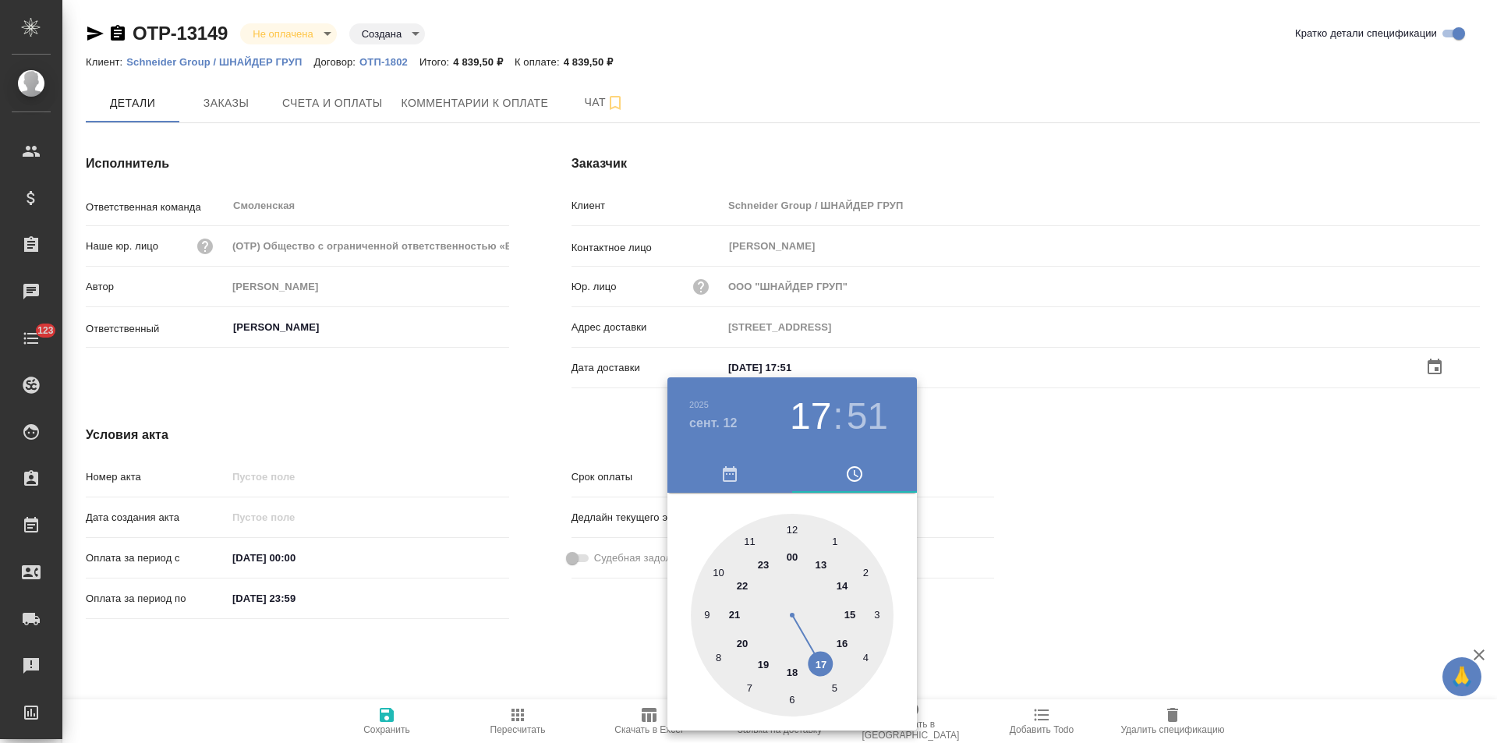
click at [525, 606] on div at bounding box center [748, 371] width 1497 height 743
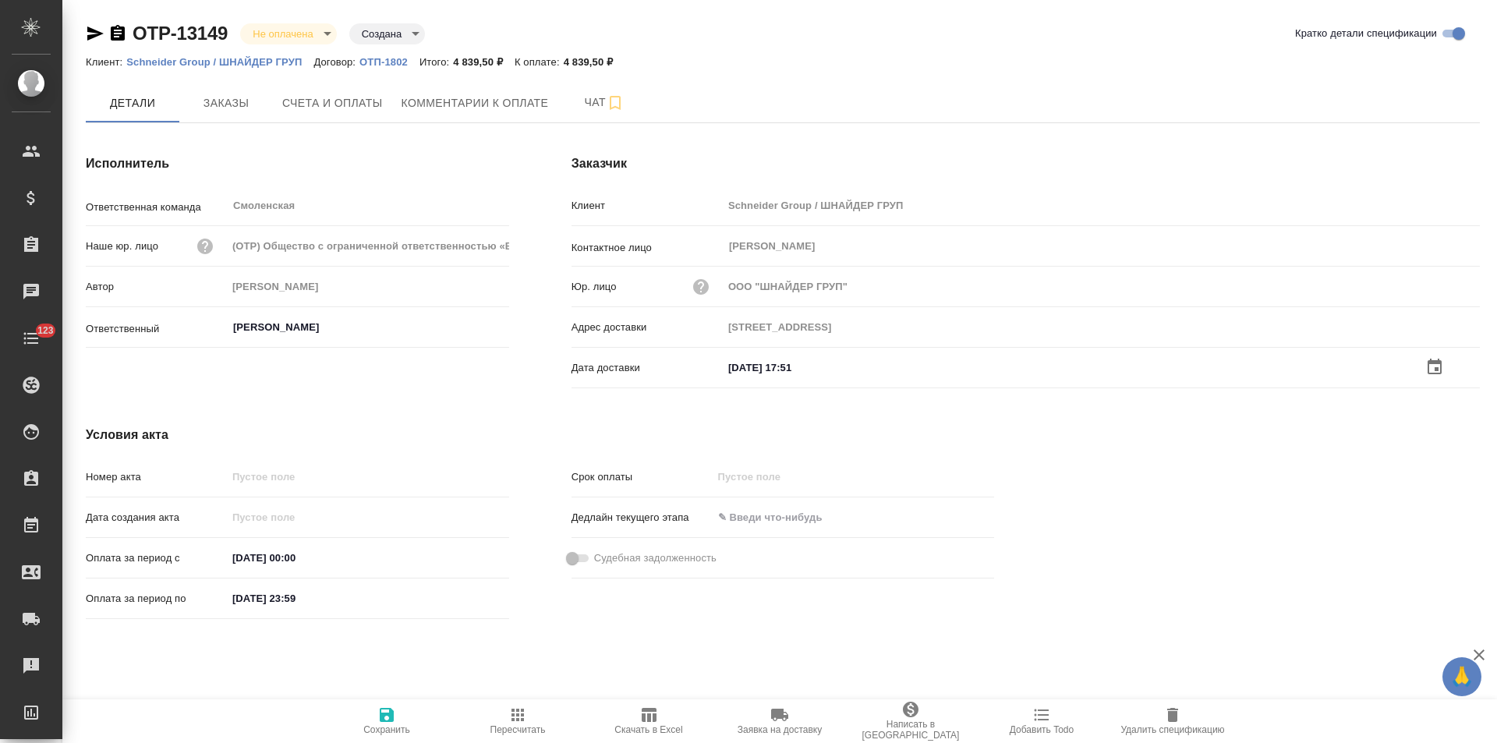
click at [386, 713] on icon "button" at bounding box center [387, 715] width 14 height 14
type input "[STREET_ADDRESS]"
click at [227, 101] on span "Заказы" at bounding box center [226, 103] width 75 height 19
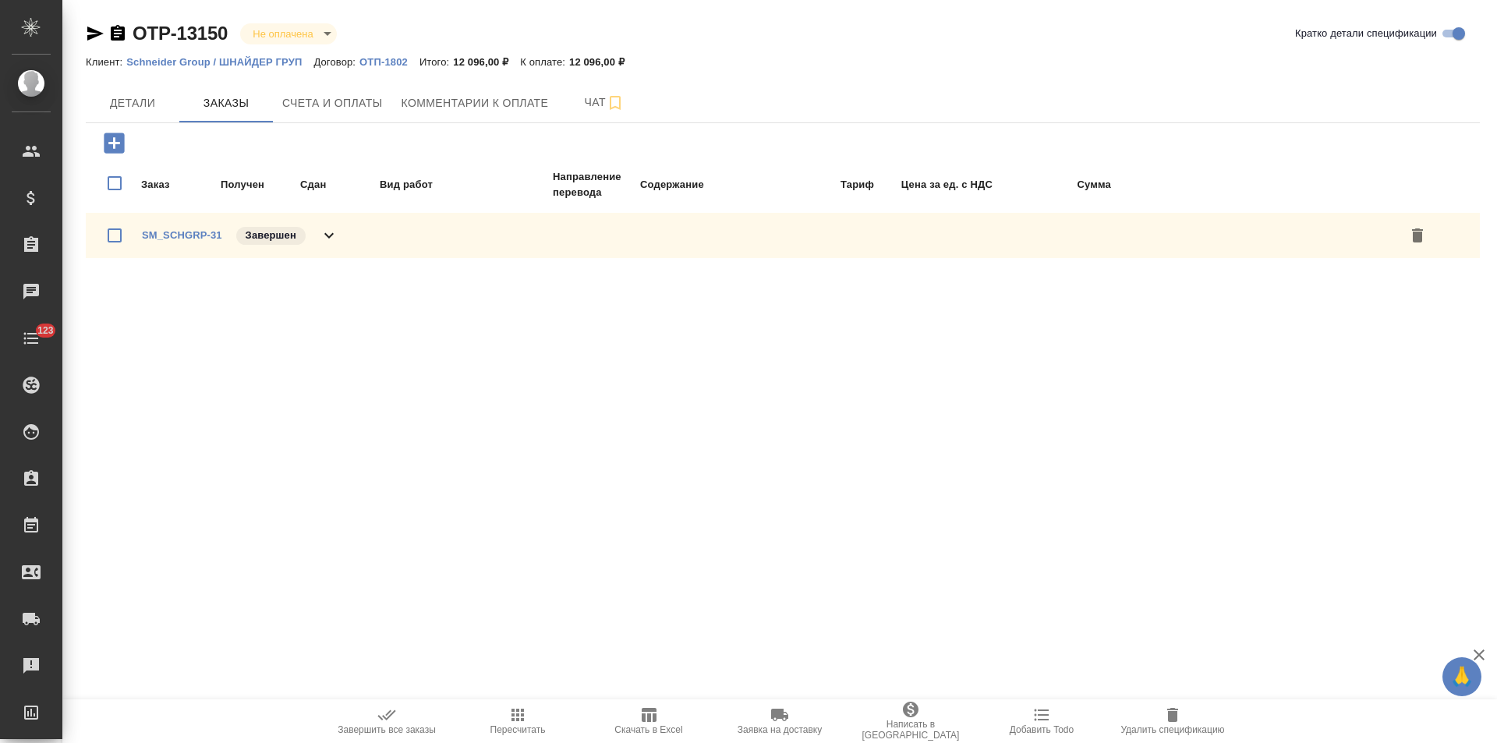
click at [338, 241] on div "SM_SCHGRP-31 Завершен" at bounding box center [783, 235] width 1394 height 45
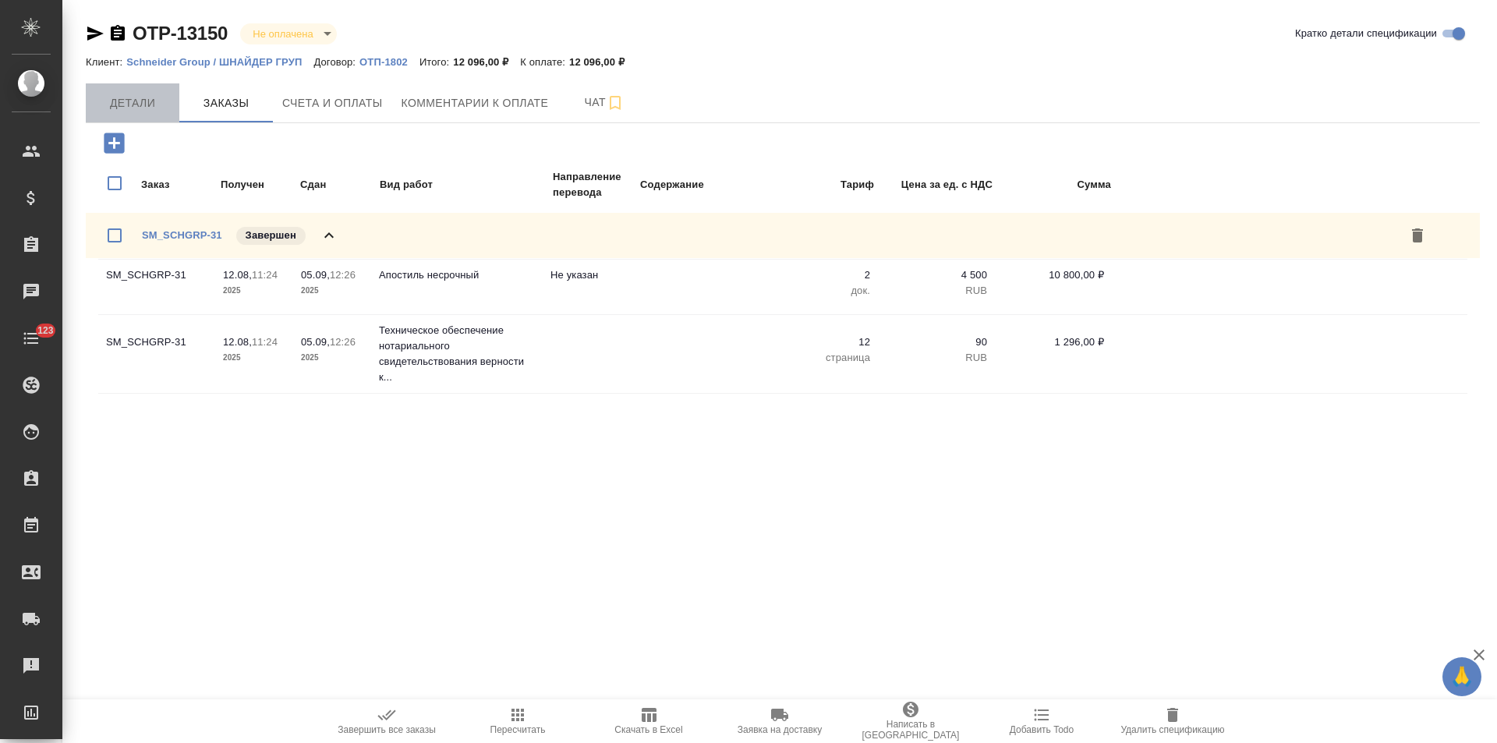
click at [131, 99] on span "Детали" at bounding box center [132, 103] width 75 height 19
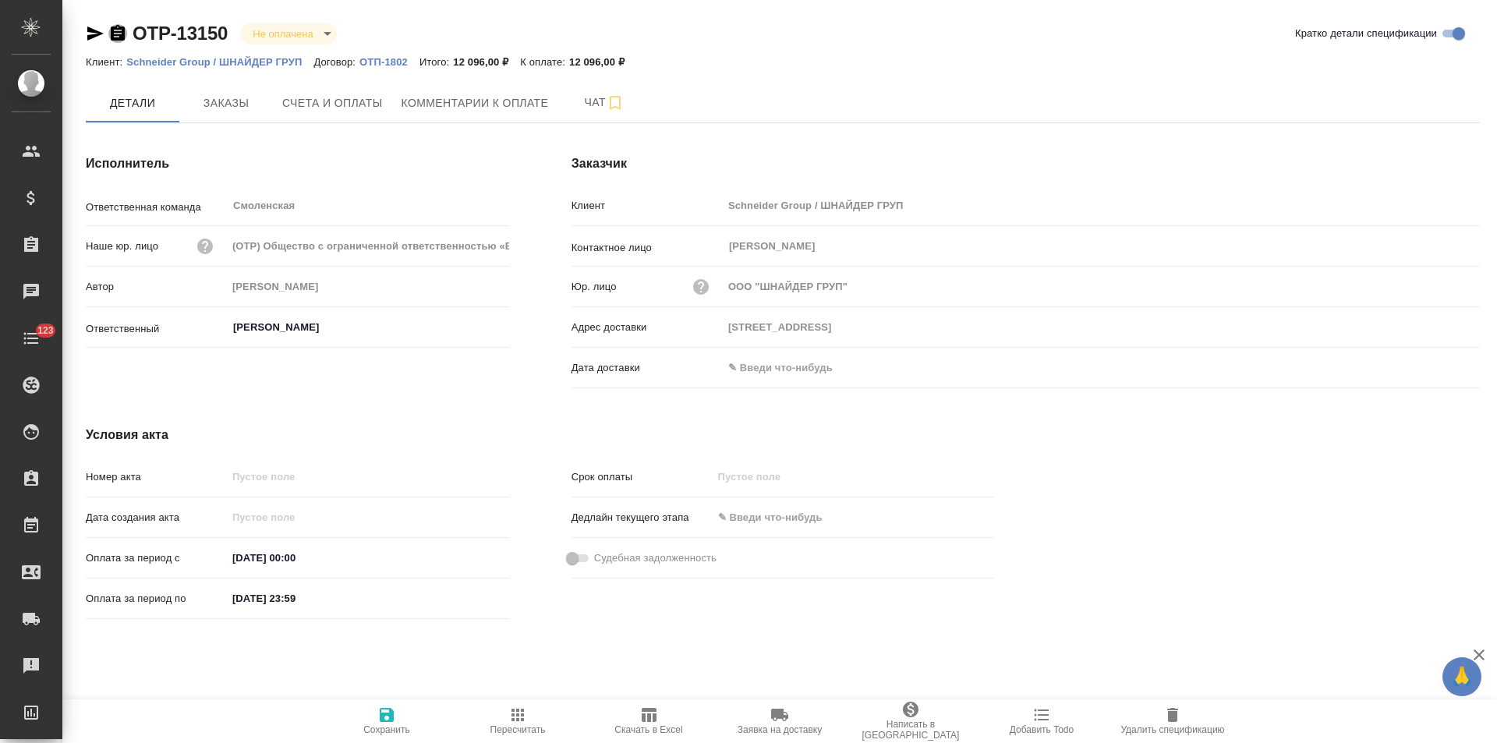
click at [117, 32] on icon "button" at bounding box center [118, 33] width 14 height 16
click at [338, 103] on span "Счета и оплаты" at bounding box center [332, 103] width 101 height 19
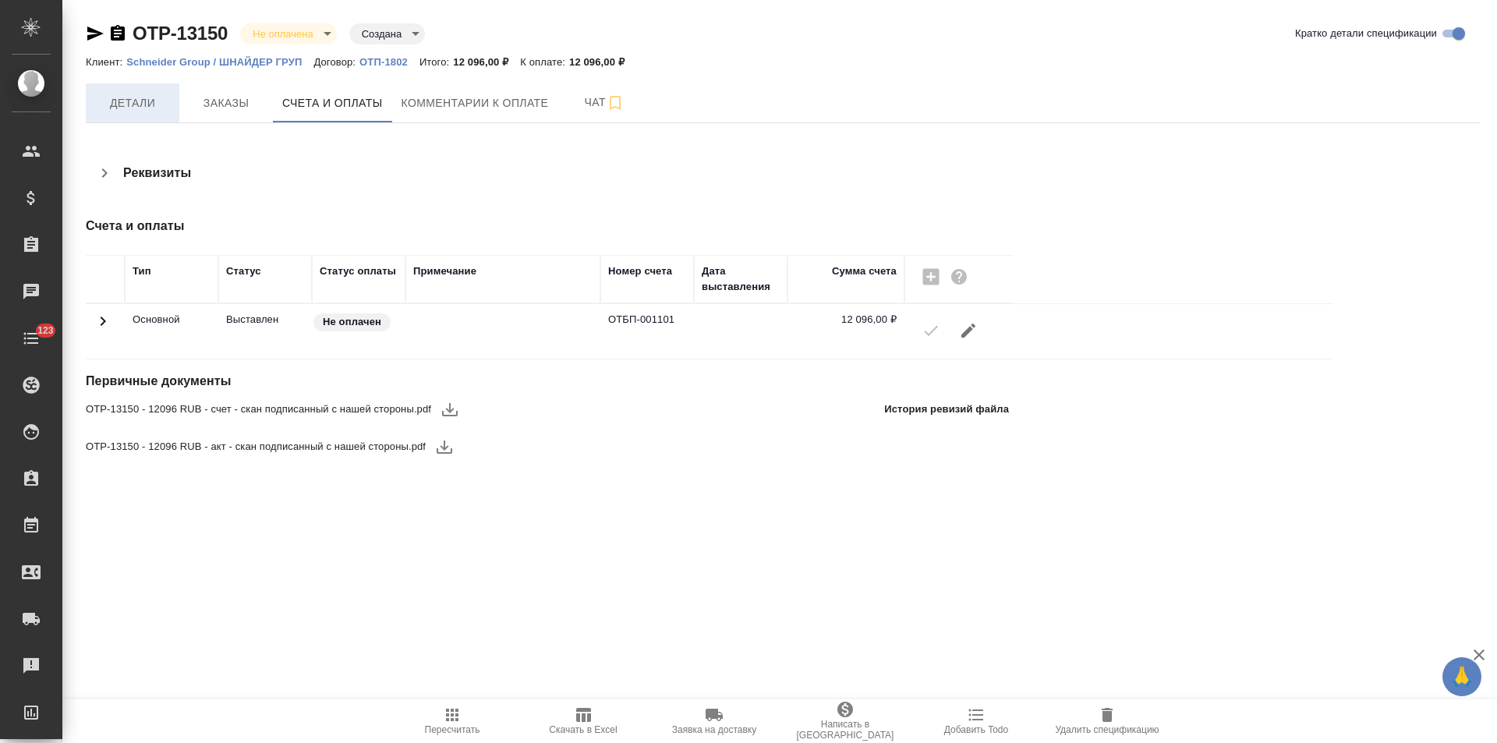
click at [147, 108] on span "Детали" at bounding box center [132, 103] width 75 height 19
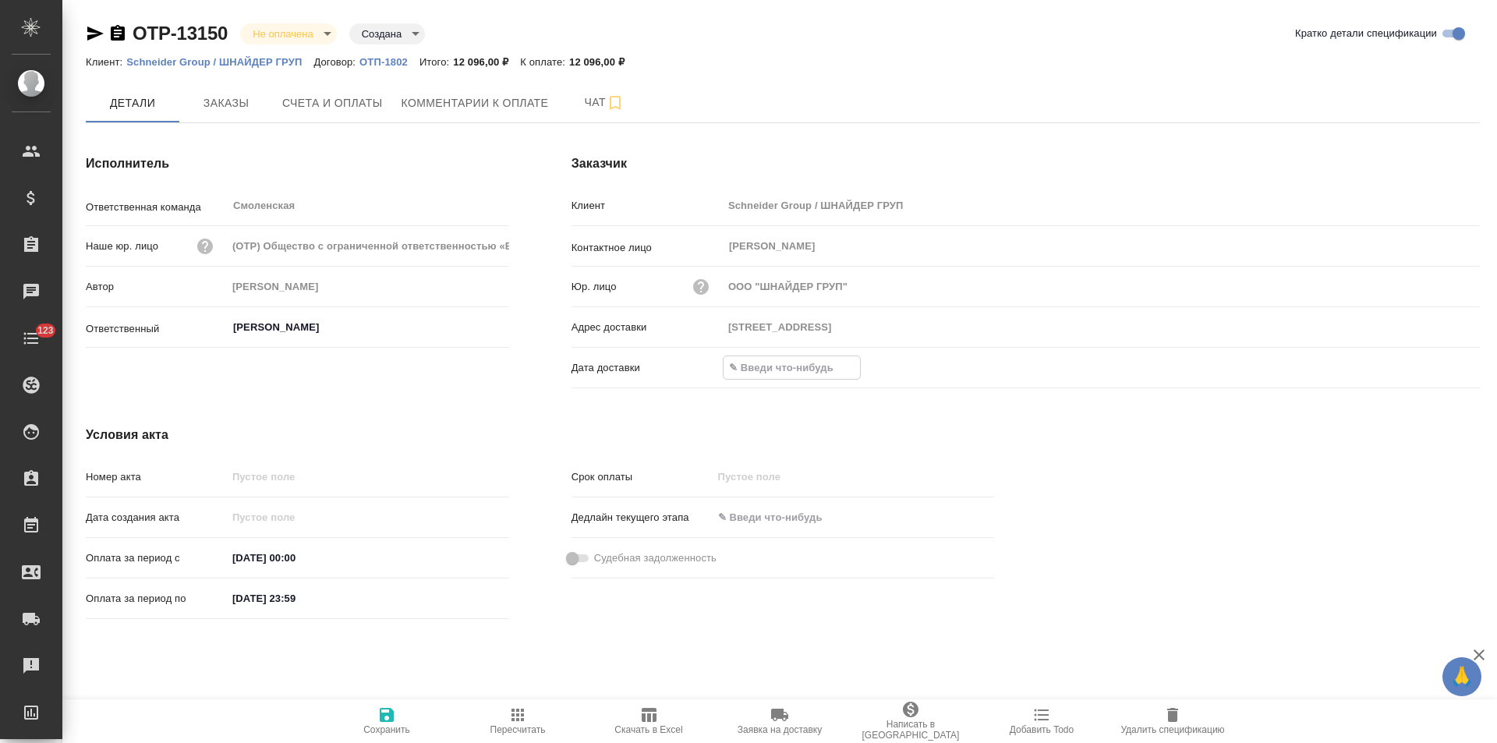
click at [810, 370] on input "text" at bounding box center [792, 367] width 136 height 23
click at [1434, 368] on icon "button" at bounding box center [1435, 366] width 19 height 19
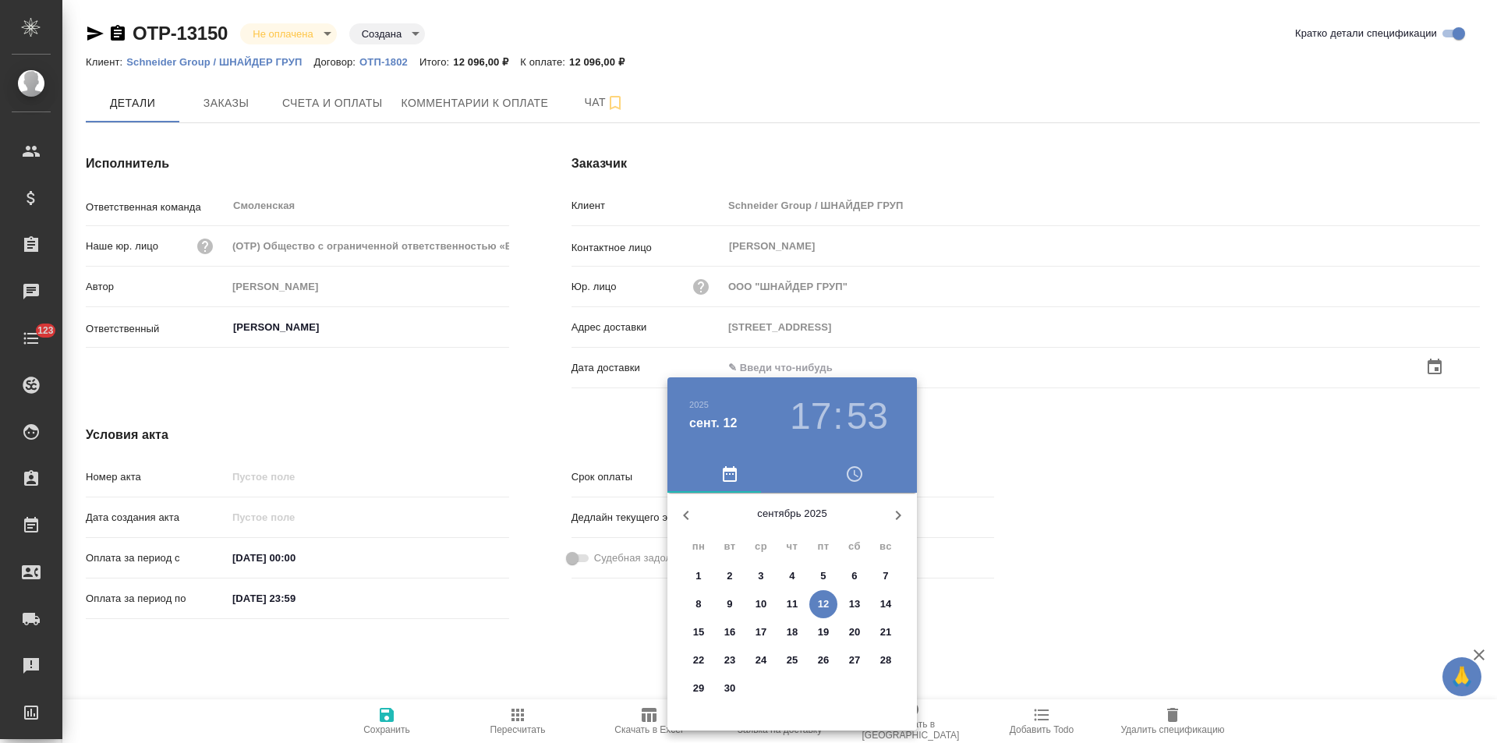
click at [830, 604] on span "12" at bounding box center [824, 605] width 28 height 16
type input "107031, МОСКВА ГОРОД, УЛИЦА ПЕТРОВКА, 27"
type input "12.09.2025 17:53"
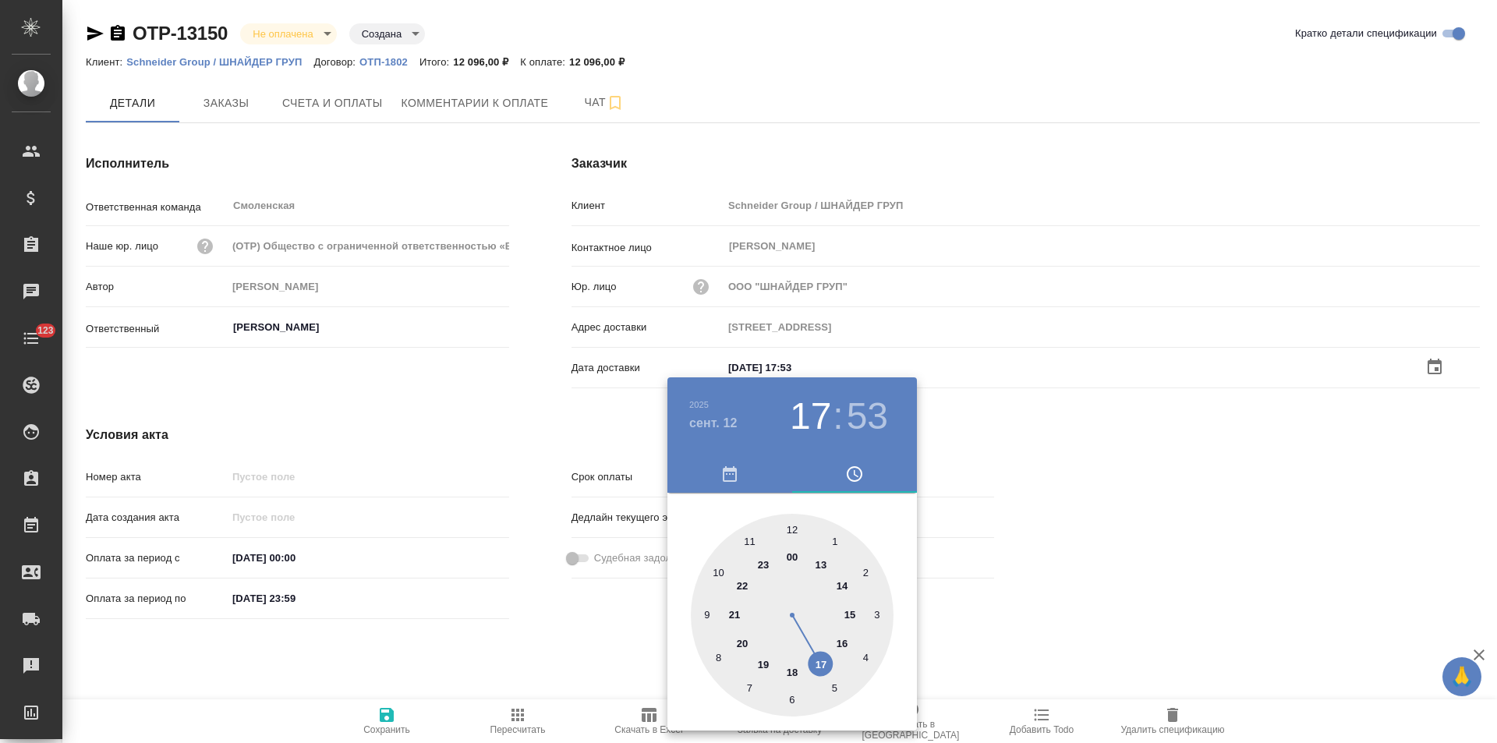
click at [578, 646] on div at bounding box center [748, 371] width 1497 height 743
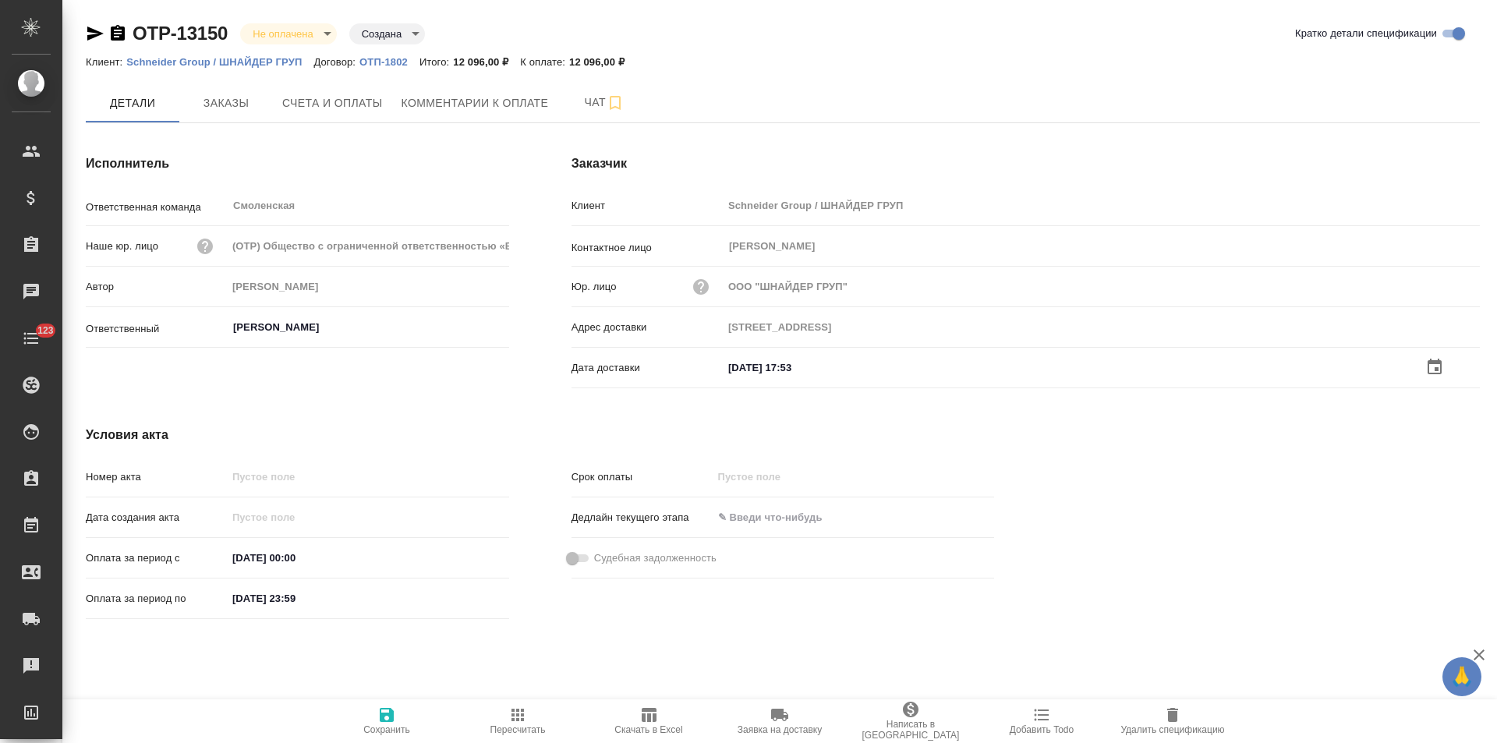
click at [380, 721] on icon "button" at bounding box center [386, 715] width 19 height 19
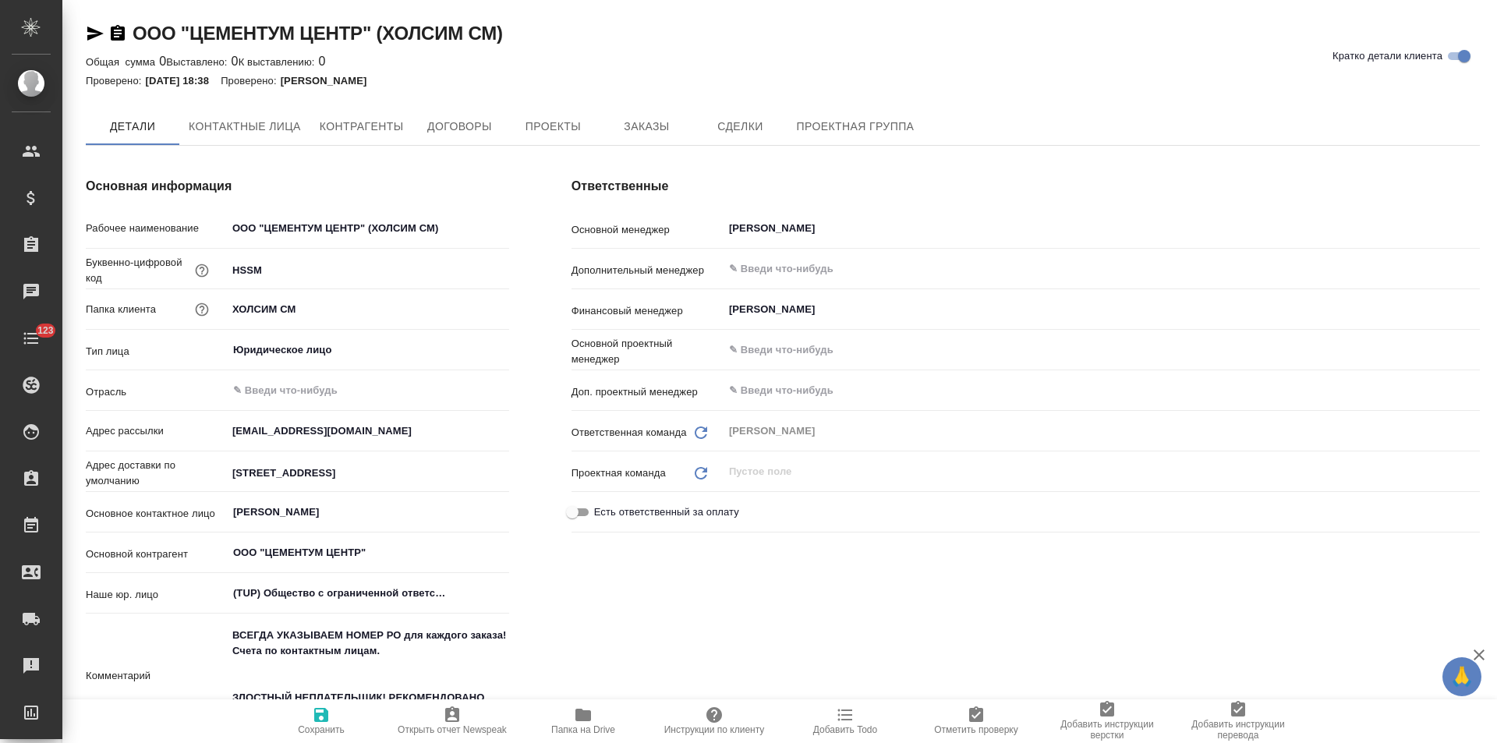
type textarea "x"
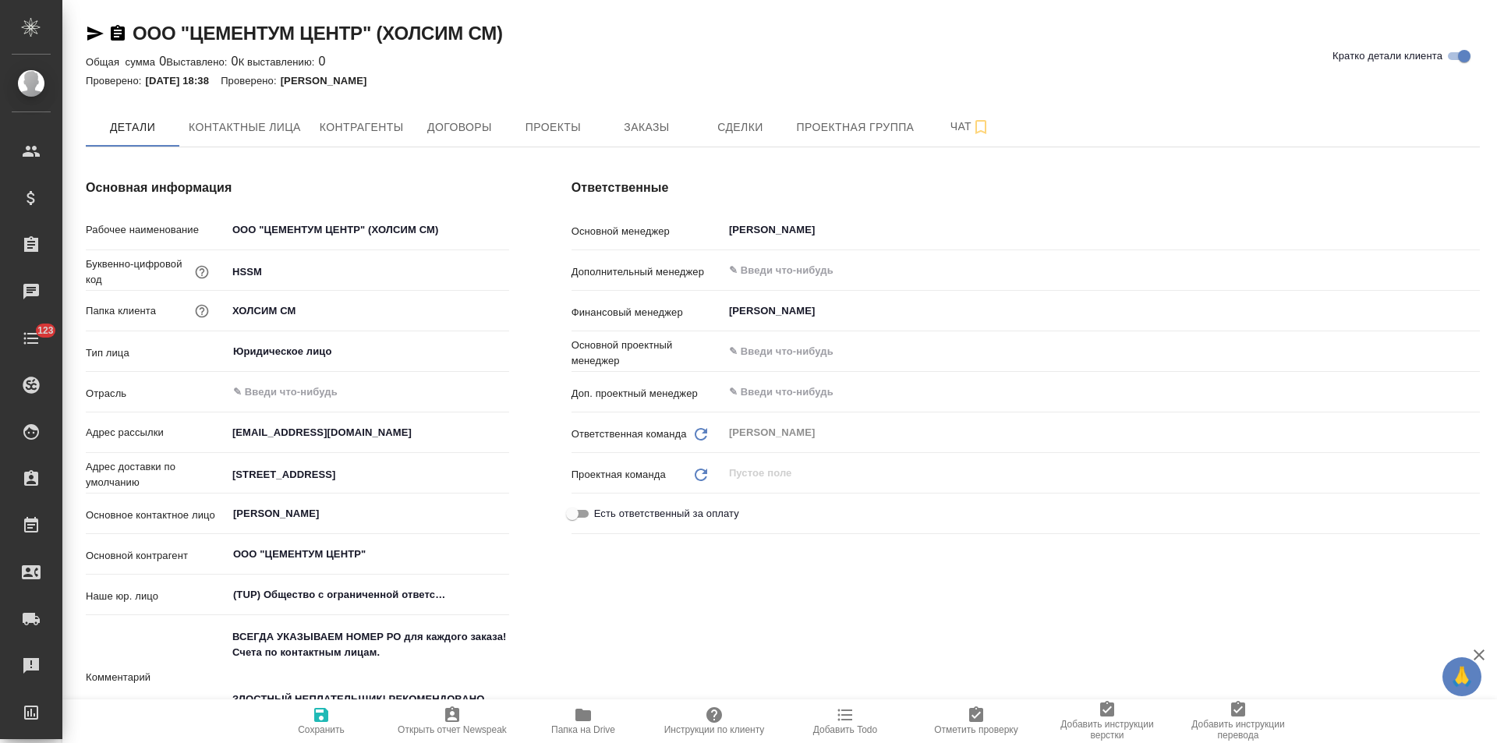
type textarea "x"
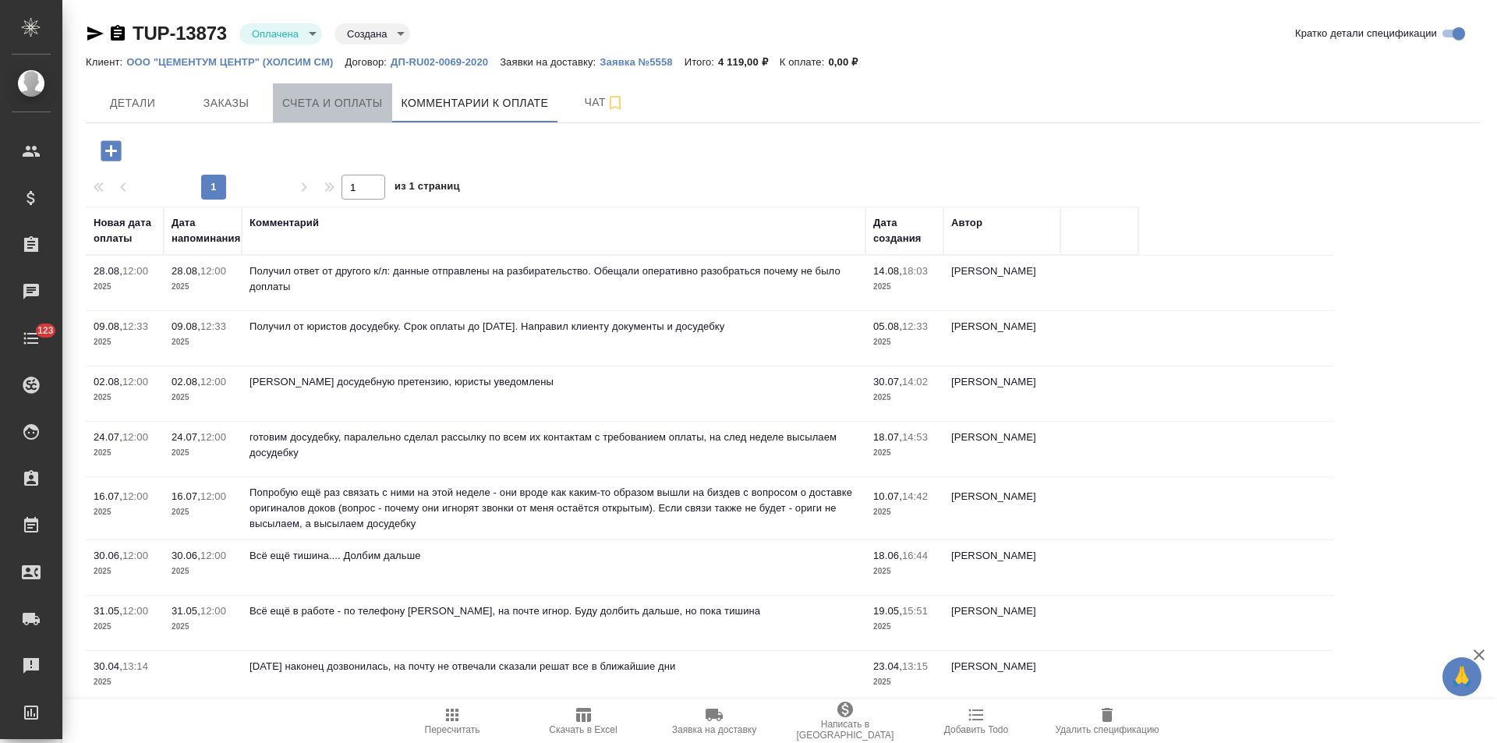
click at [361, 112] on span "Счета и оплаты" at bounding box center [332, 103] width 101 height 19
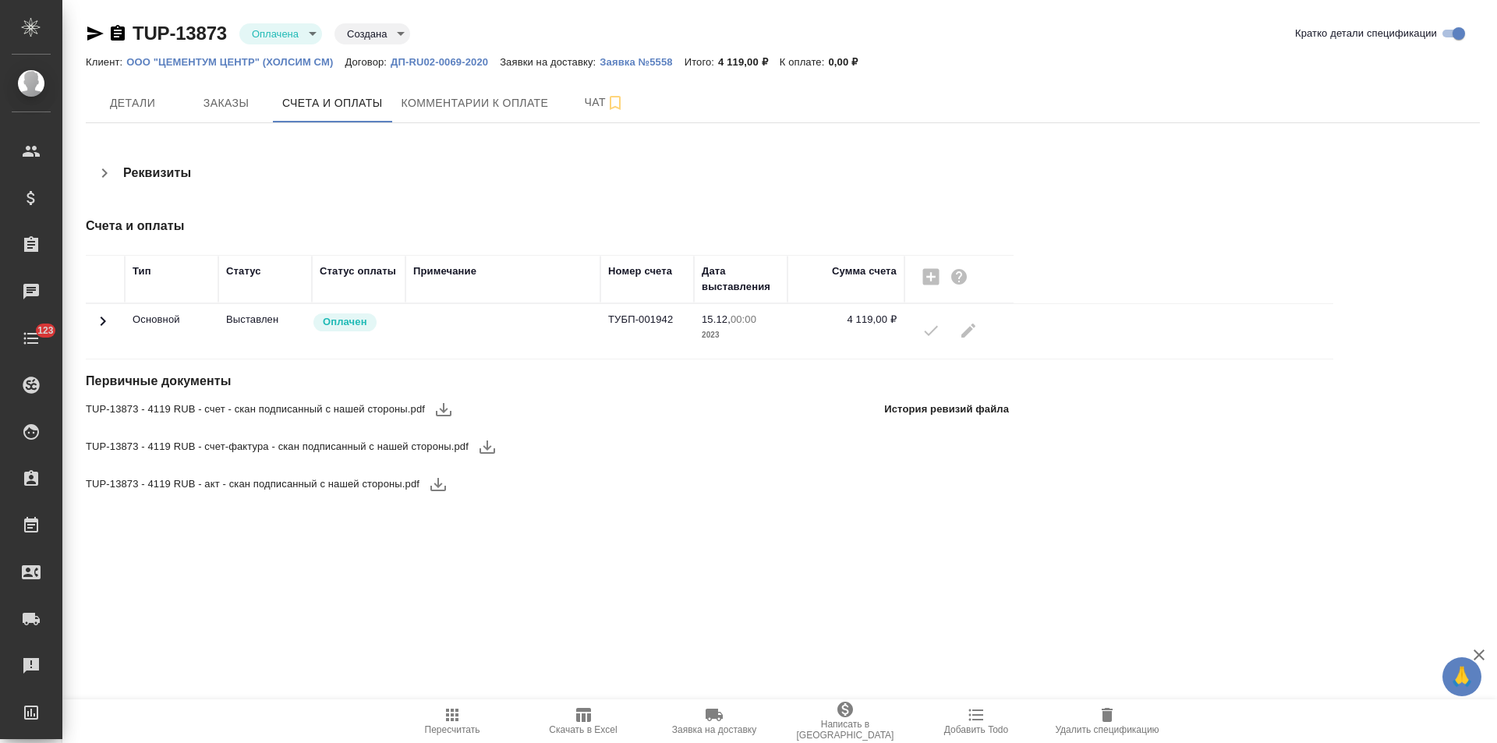
click at [105, 324] on icon at bounding box center [103, 321] width 19 height 19
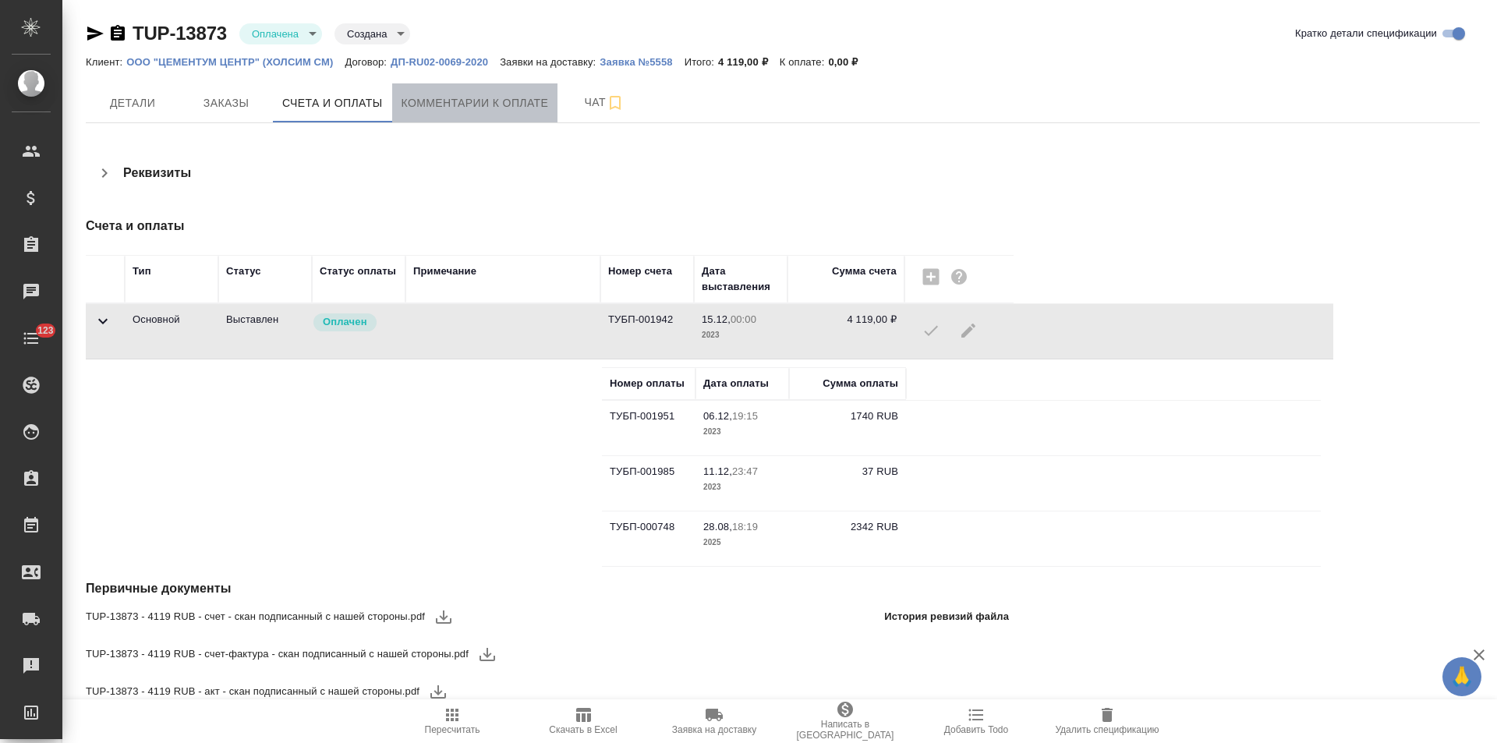
click at [473, 113] on button "Комментарии к оплате" at bounding box center [475, 102] width 166 height 39
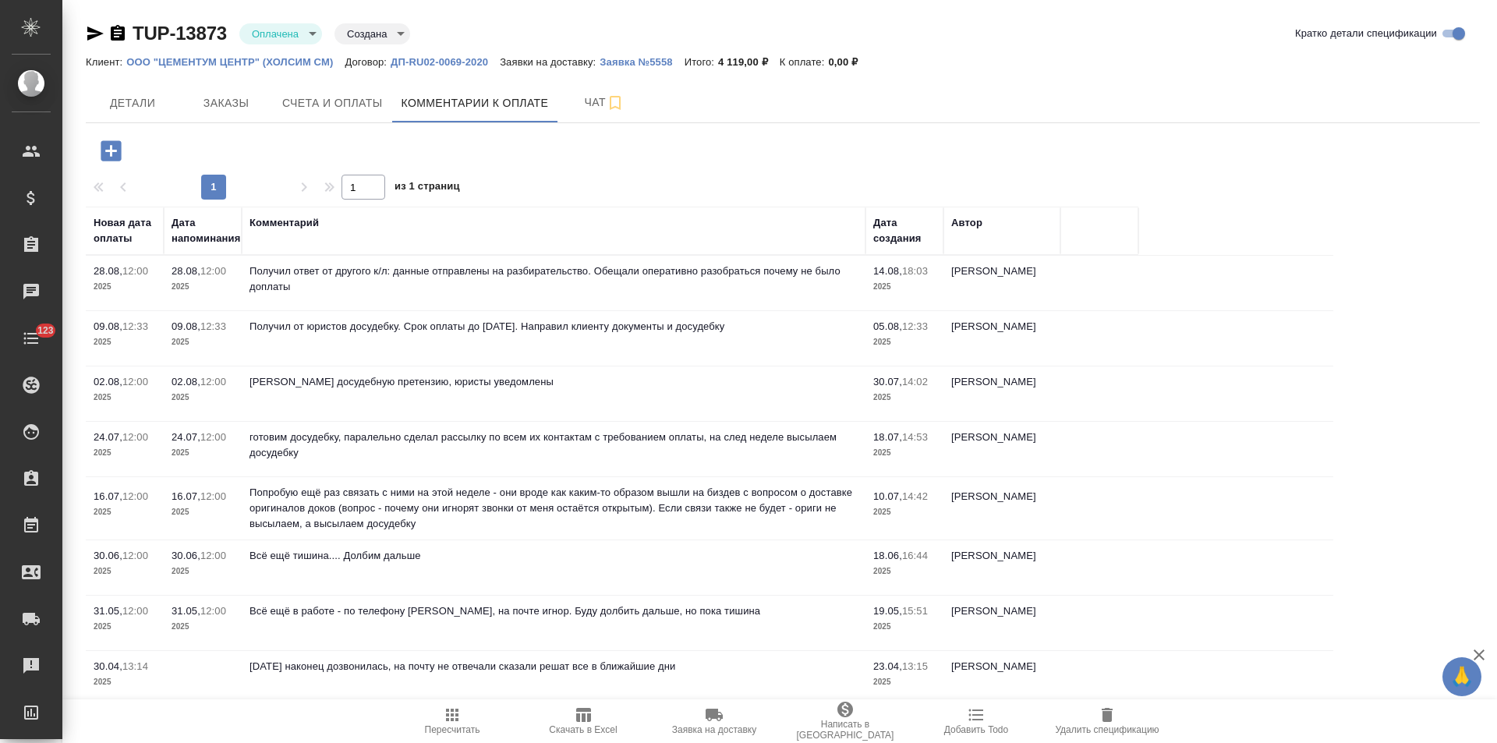
click at [306, 61] on p "ООО "ЦЕМЕНТУМ ЦЕНТР" (ХОЛСИМ СМ)" at bounding box center [235, 62] width 218 height 12
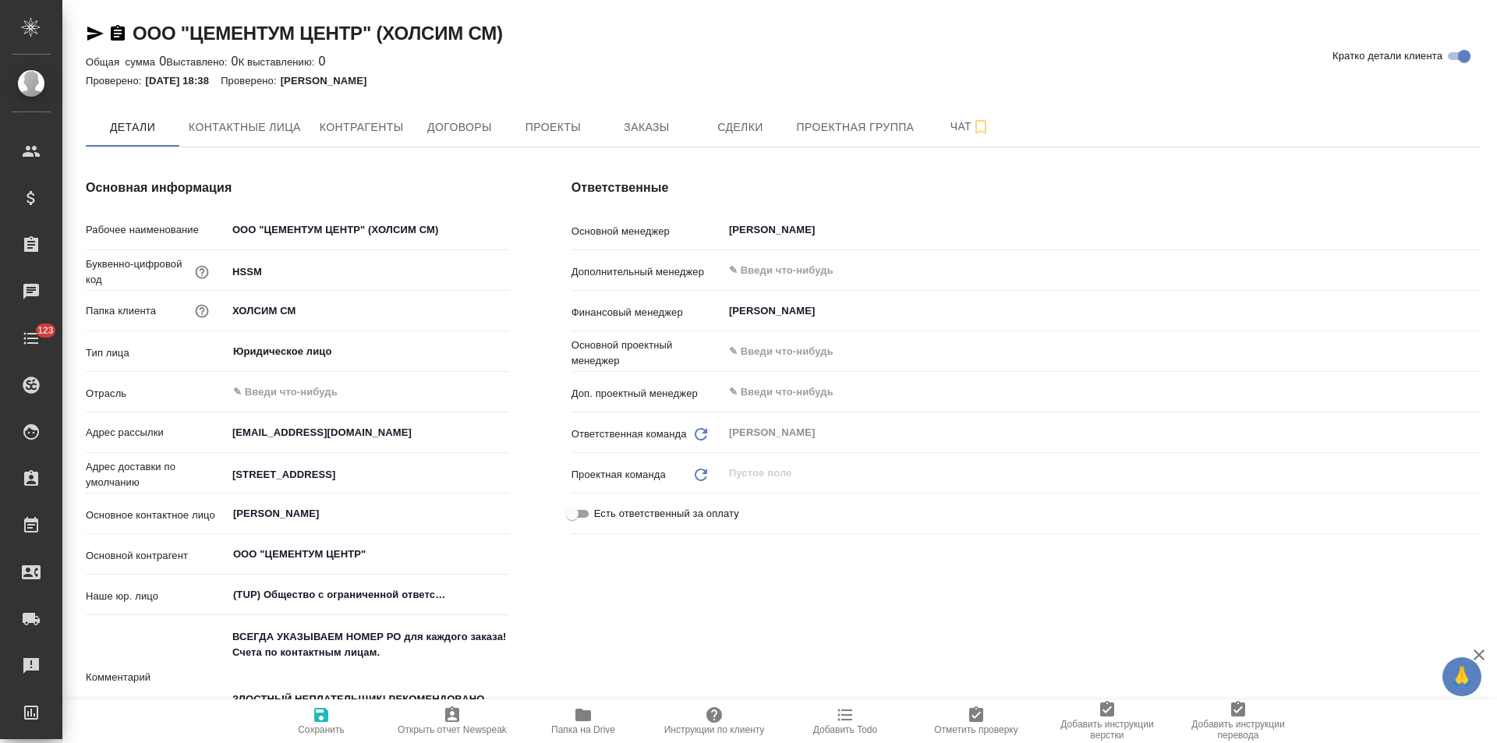
click at [845, 722] on icon "button" at bounding box center [845, 715] width 19 height 19
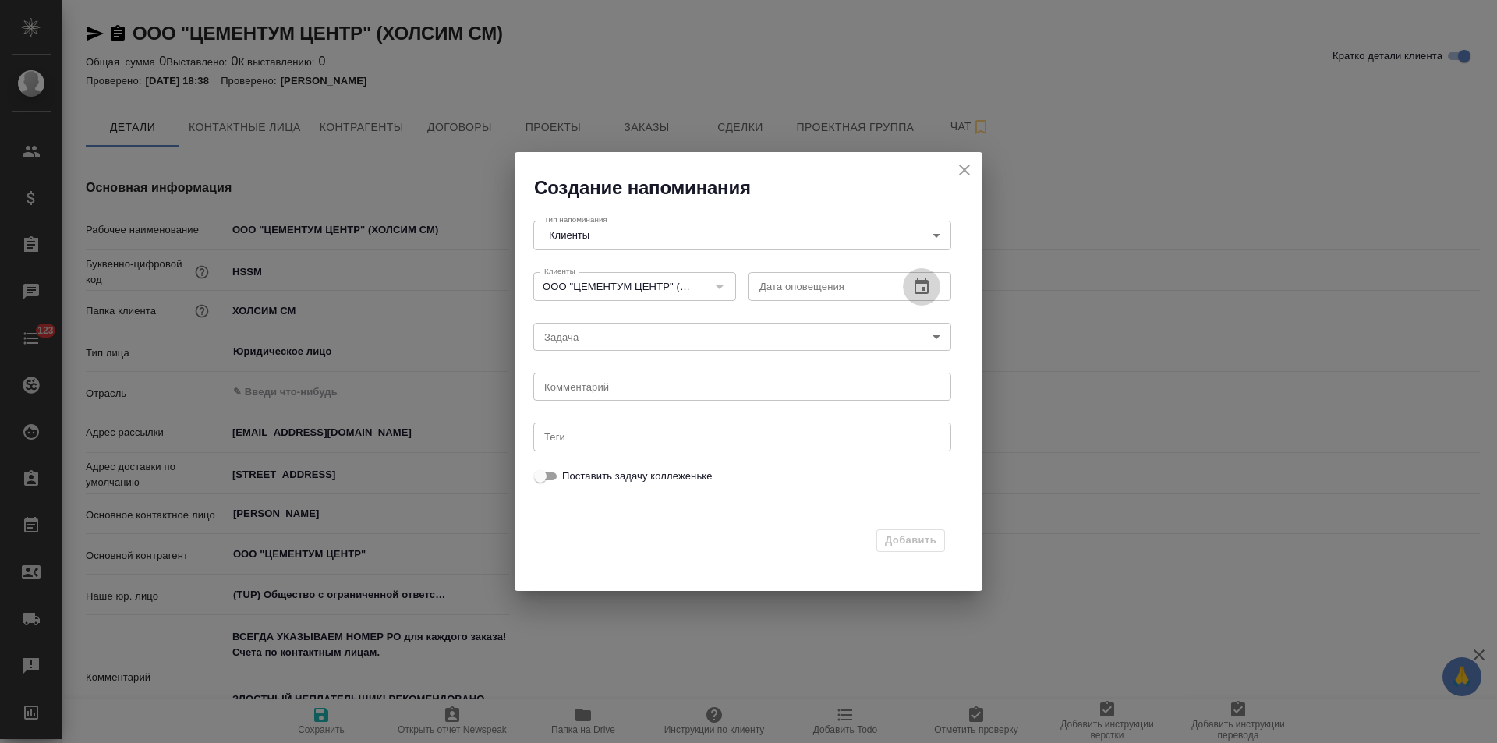
click at [921, 288] on icon "button" at bounding box center [921, 287] width 19 height 19
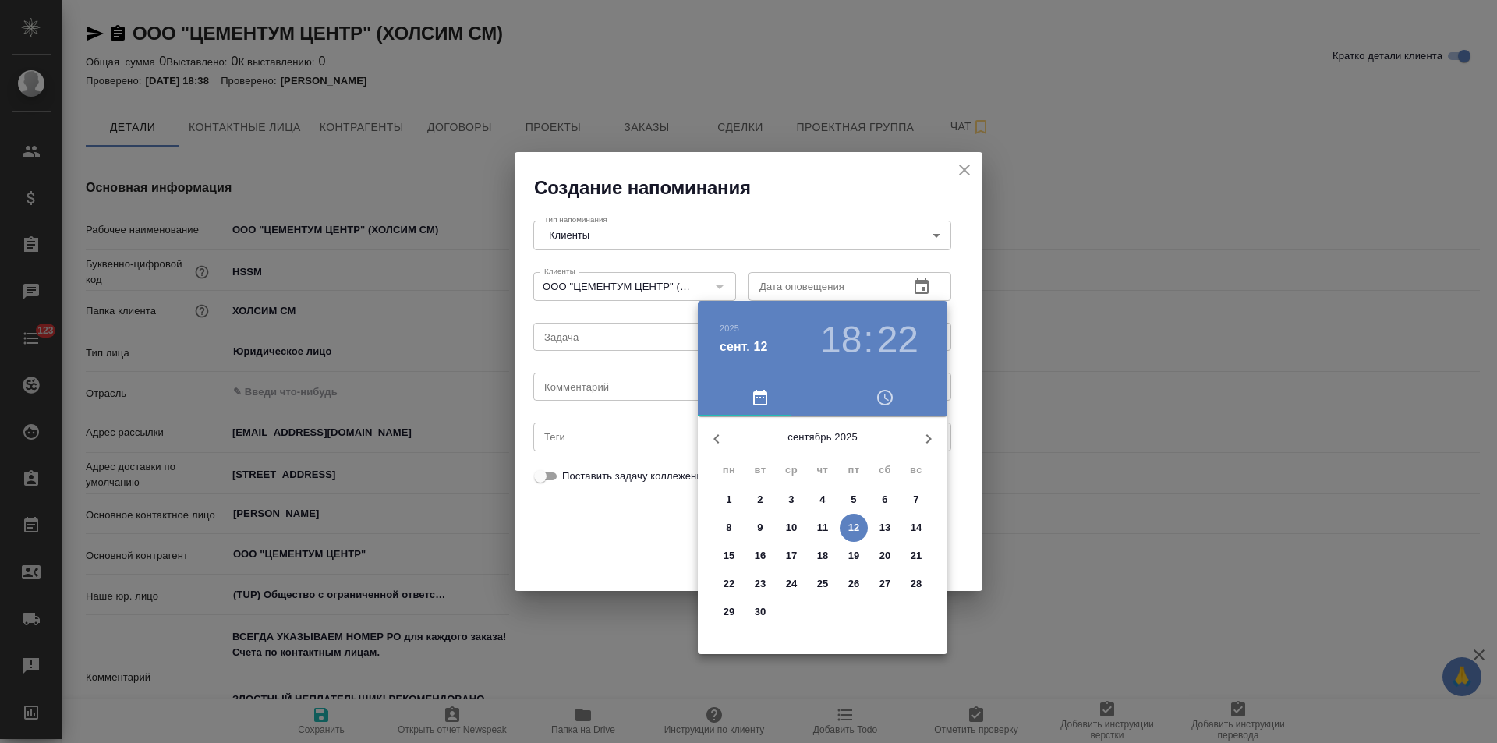
click at [792, 555] on p "17" at bounding box center [792, 556] width 12 height 16
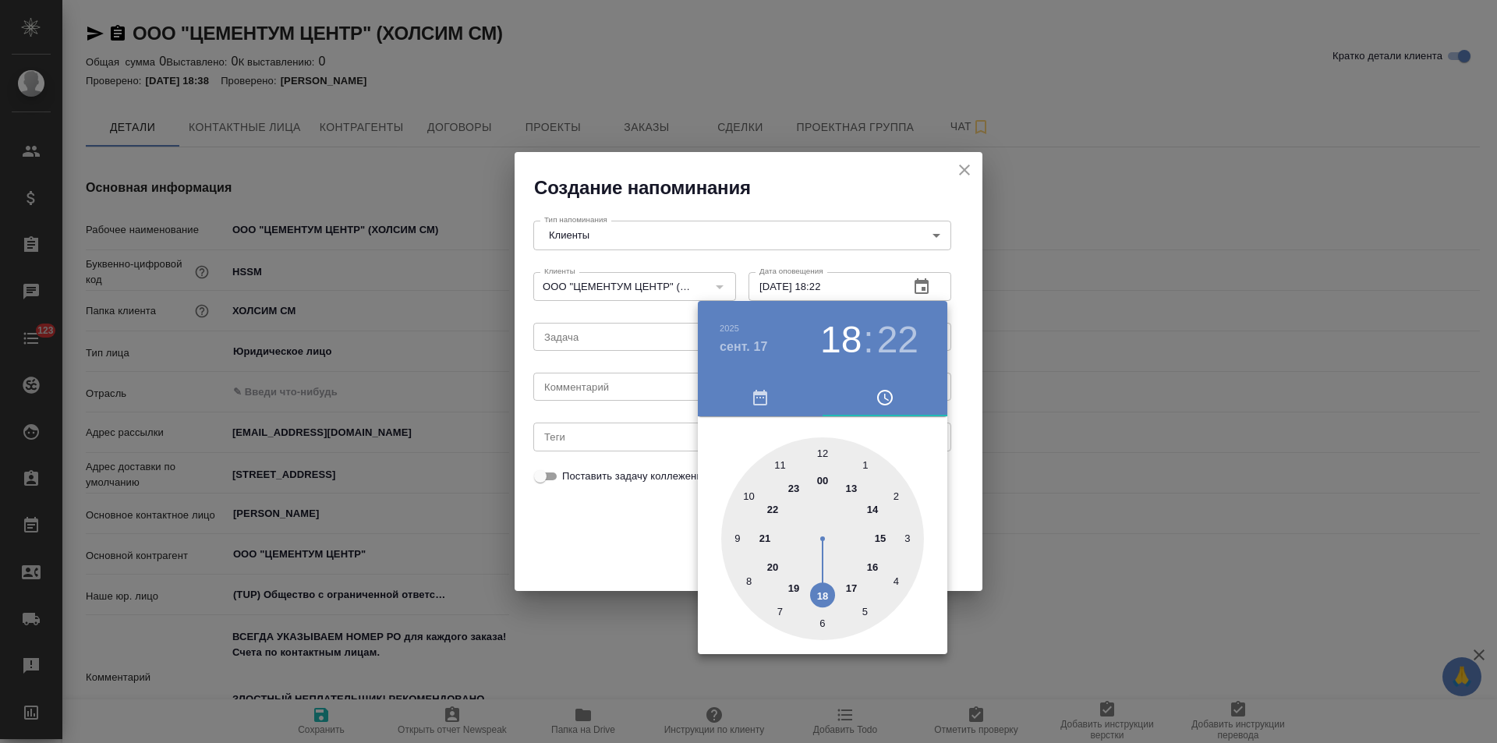
click at [970, 269] on div at bounding box center [748, 371] width 1497 height 743
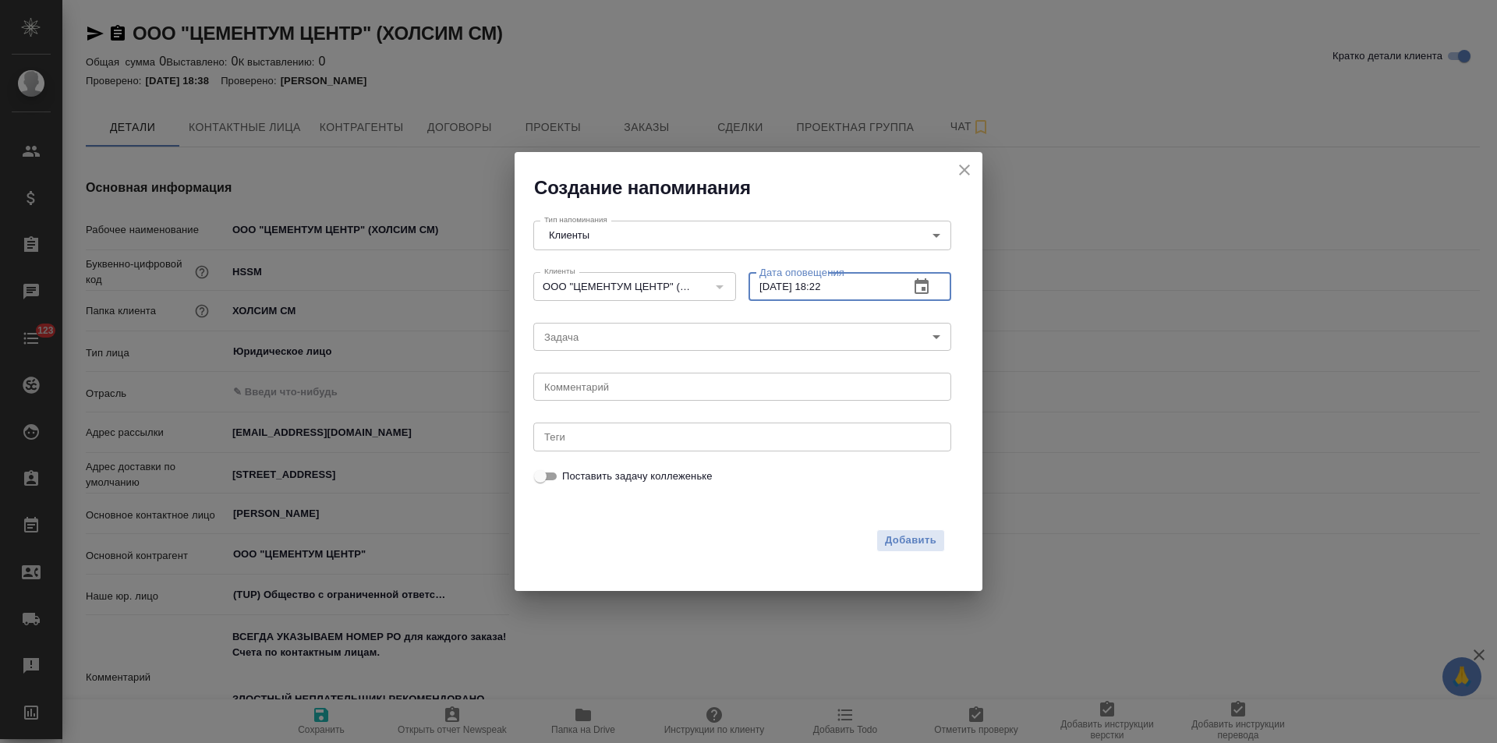
drag, startPoint x: 855, startPoint y: 284, endPoint x: 820, endPoint y: 288, distance: 35.3
click at [820, 288] on input "17.09.2025 18:22" at bounding box center [823, 286] width 148 height 28
type input "17.09.2025 12:00"
click at [749, 393] on div "x Комментарий" at bounding box center [742, 387] width 418 height 28
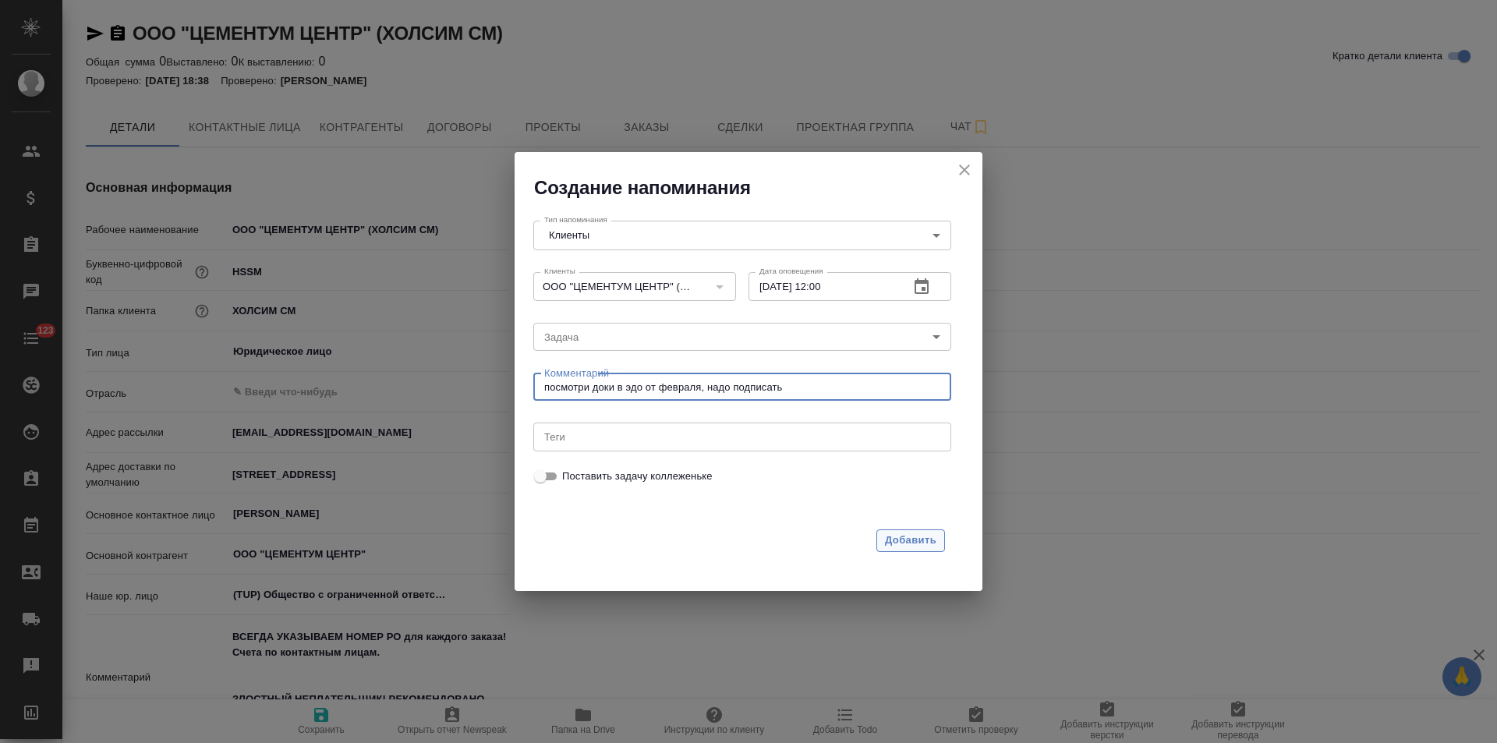
type textarea "посмотри доки в эдо от февраля, надо подписать"
click at [912, 540] on span "Добавить" at bounding box center [910, 541] width 51 height 18
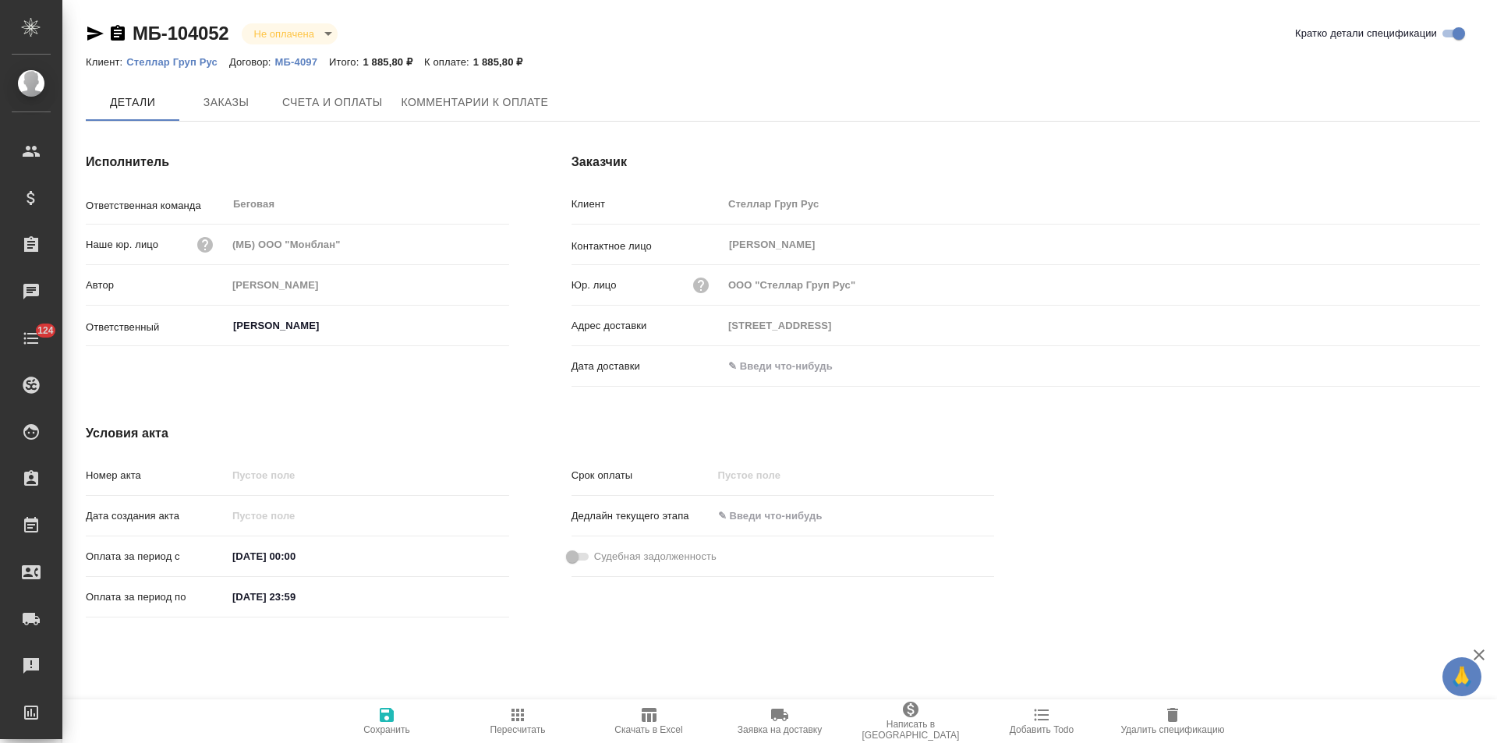
type input "[STREET_ADDRESS]"
click at [235, 109] on span "Заказы" at bounding box center [226, 103] width 75 height 19
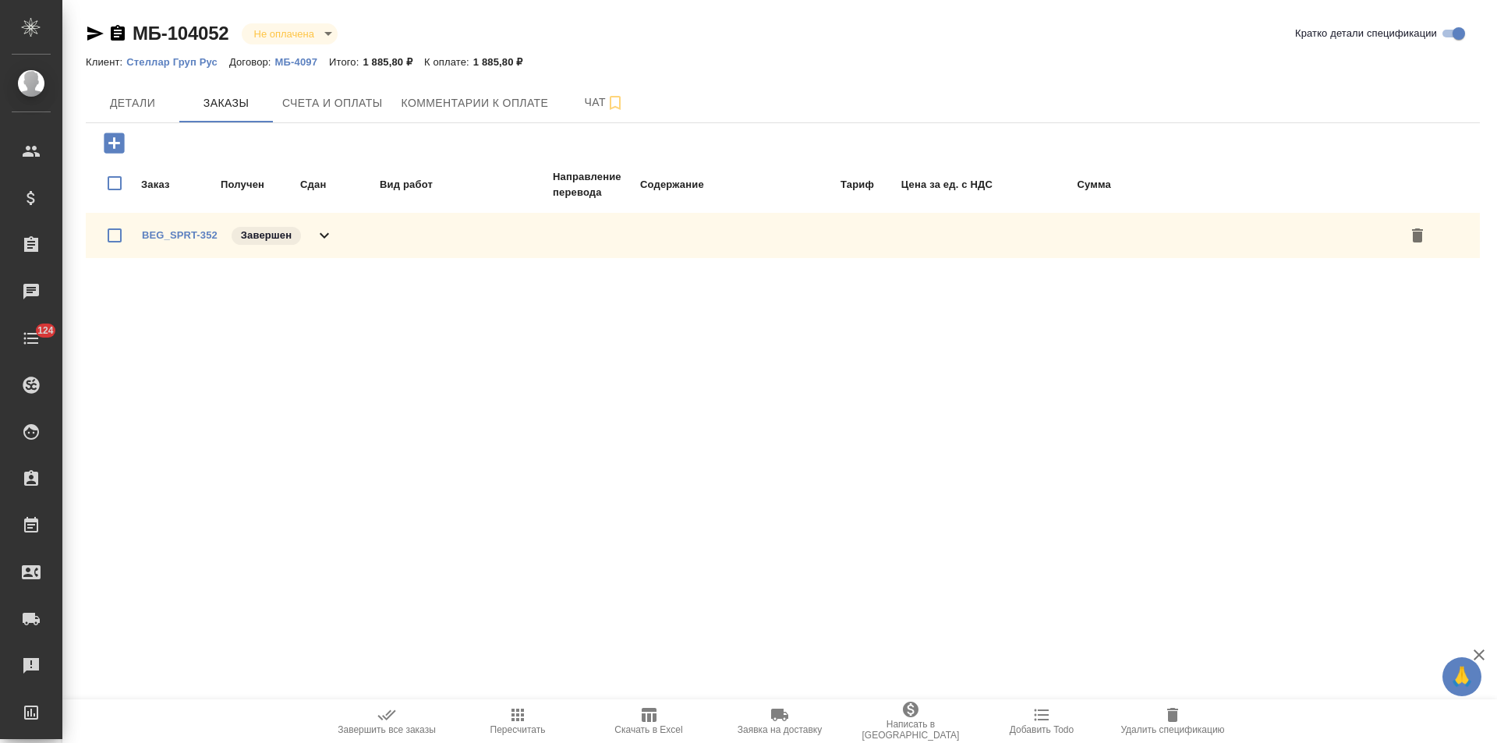
click at [321, 245] on div "BEG_SPRT-352 Завершен" at bounding box center [238, 236] width 192 height 22
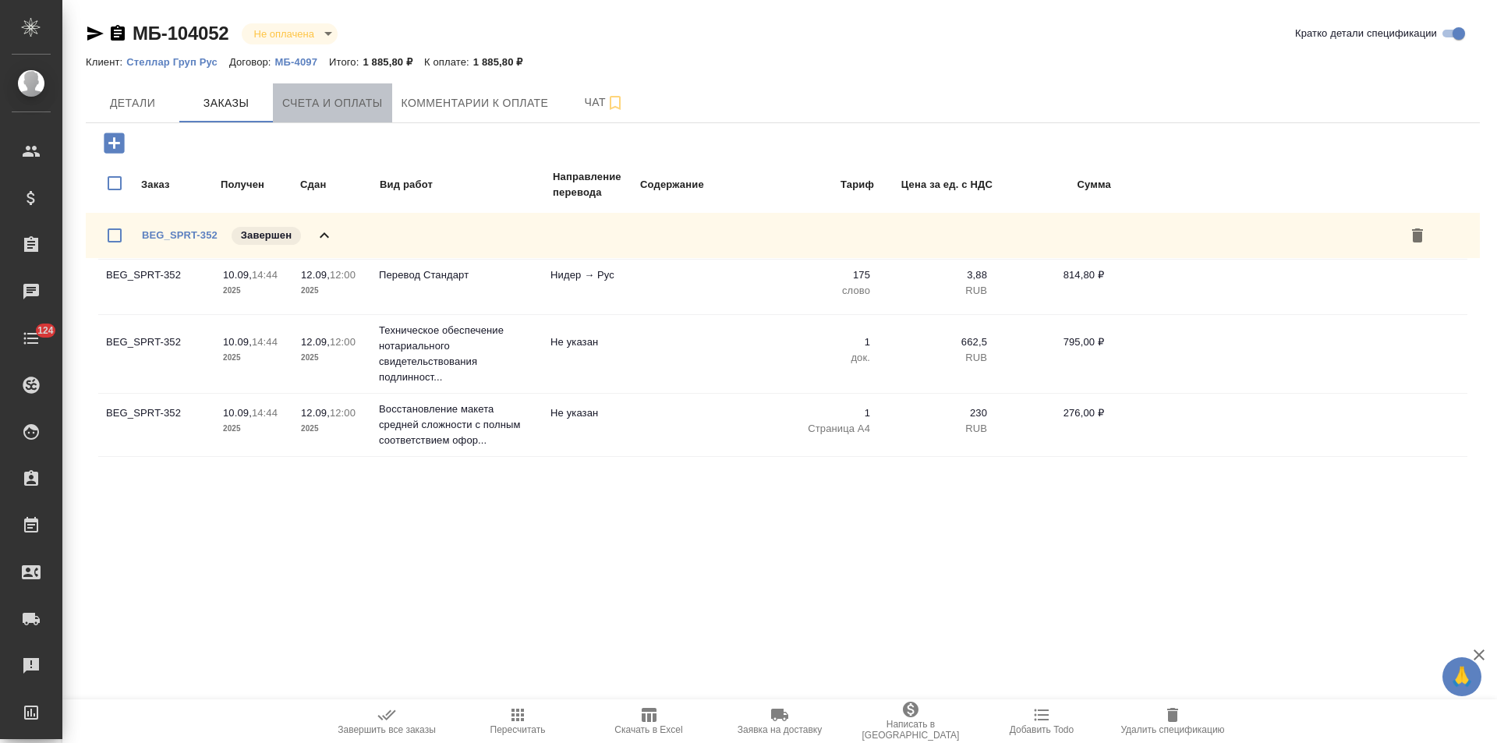
click at [327, 119] on button "Счета и оплаты" at bounding box center [332, 102] width 119 height 39
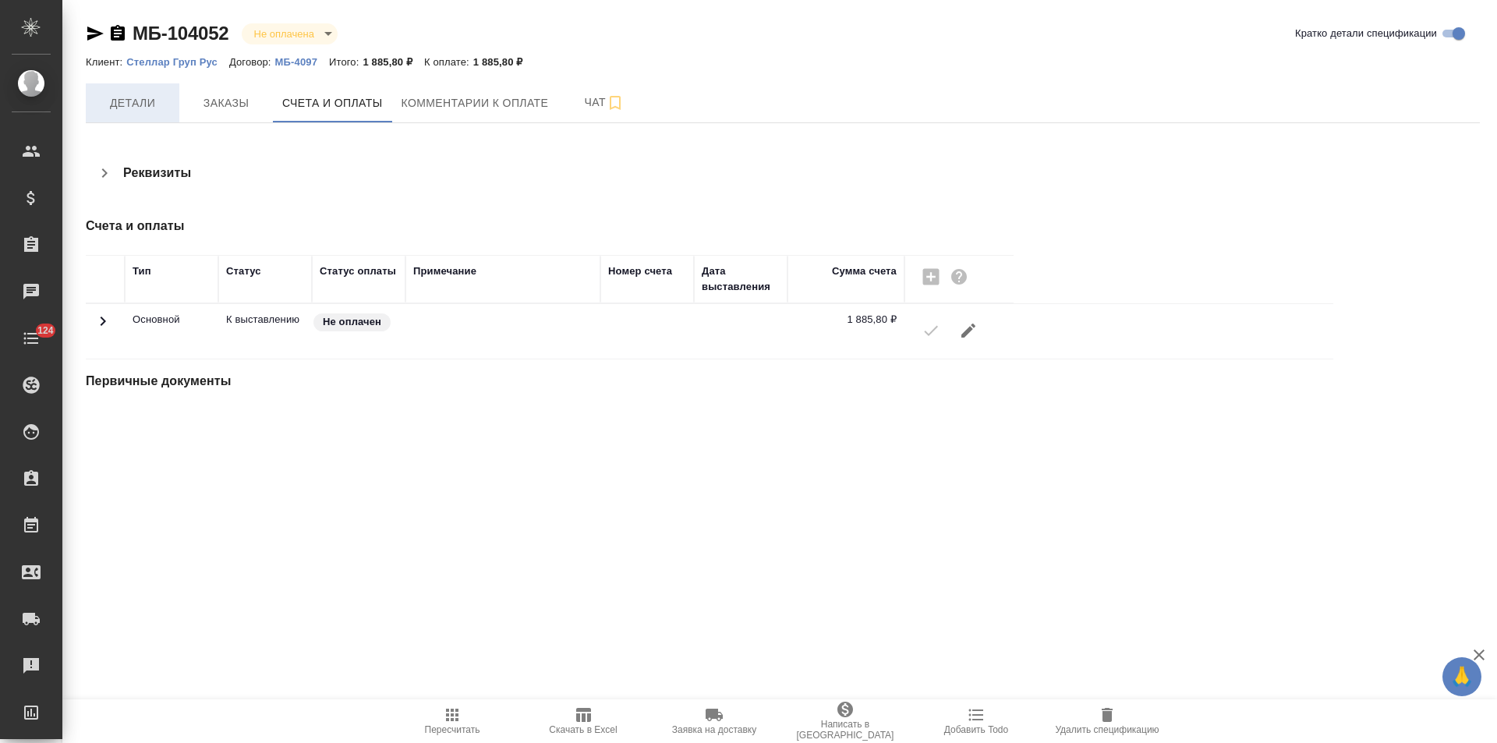
click at [146, 104] on span "Детали" at bounding box center [132, 103] width 75 height 19
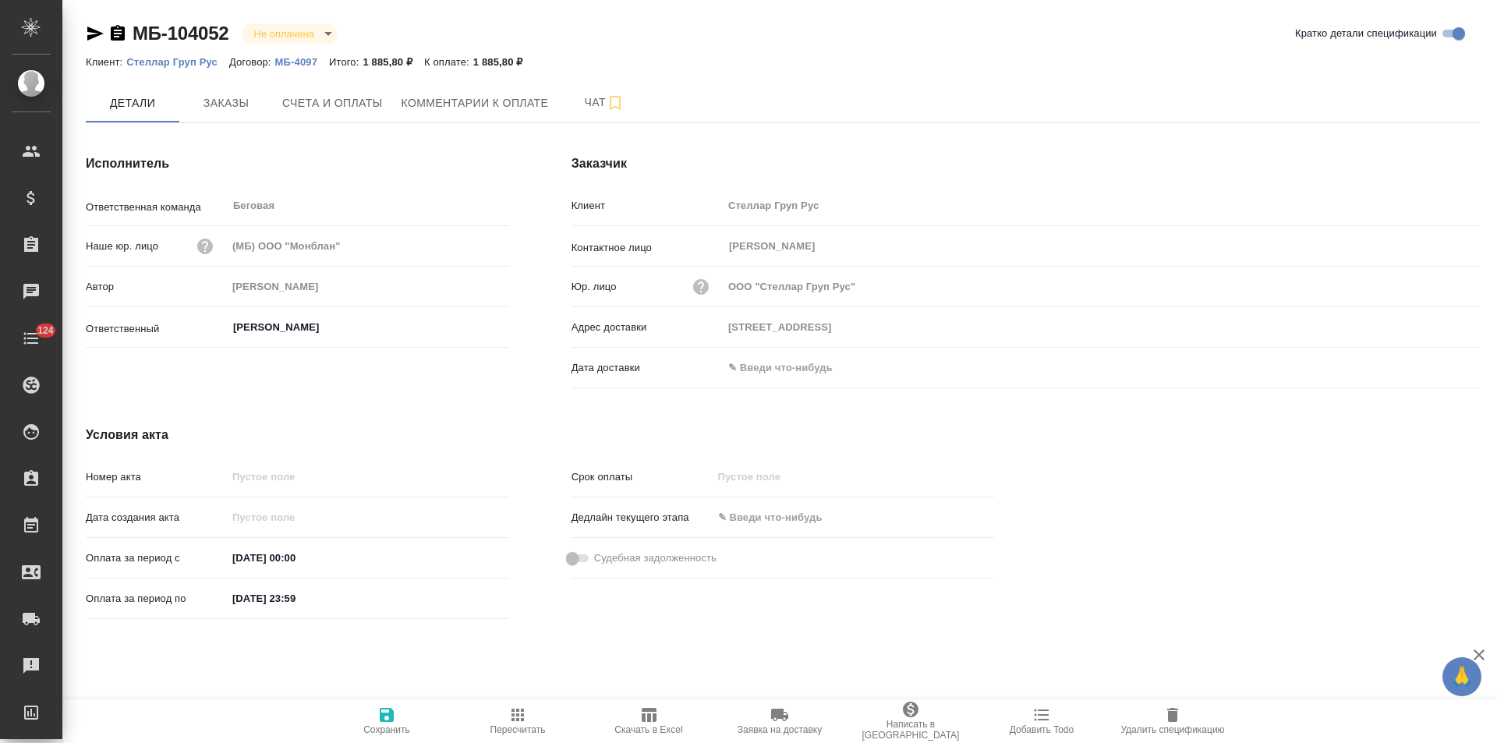
click at [299, 57] on p "МБ-4097" at bounding box center [302, 62] width 54 height 12
click at [117, 32] on icon "button" at bounding box center [118, 33] width 14 height 16
click at [352, 109] on span "Счета и оплаты" at bounding box center [332, 103] width 101 height 19
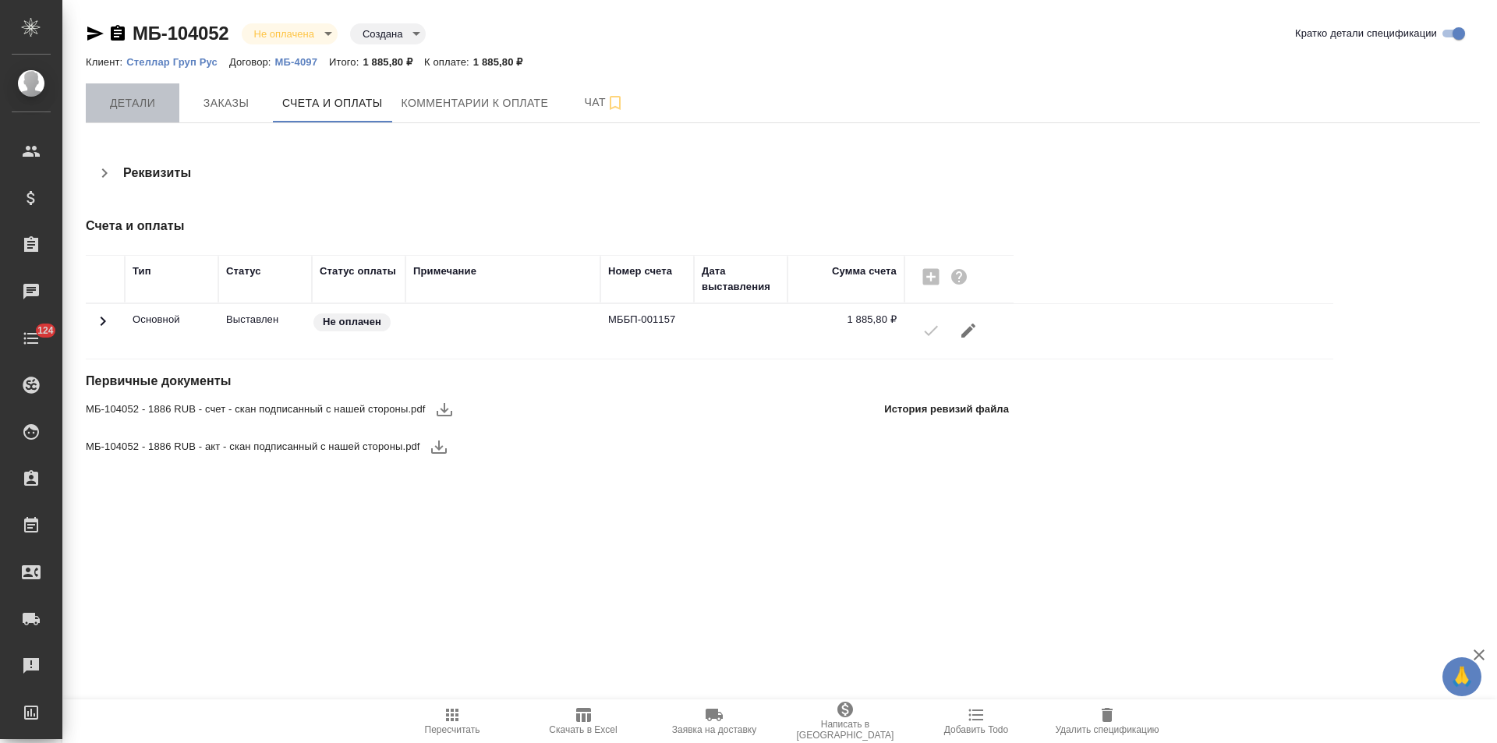
click at [118, 119] on button "Детали" at bounding box center [133, 102] width 94 height 39
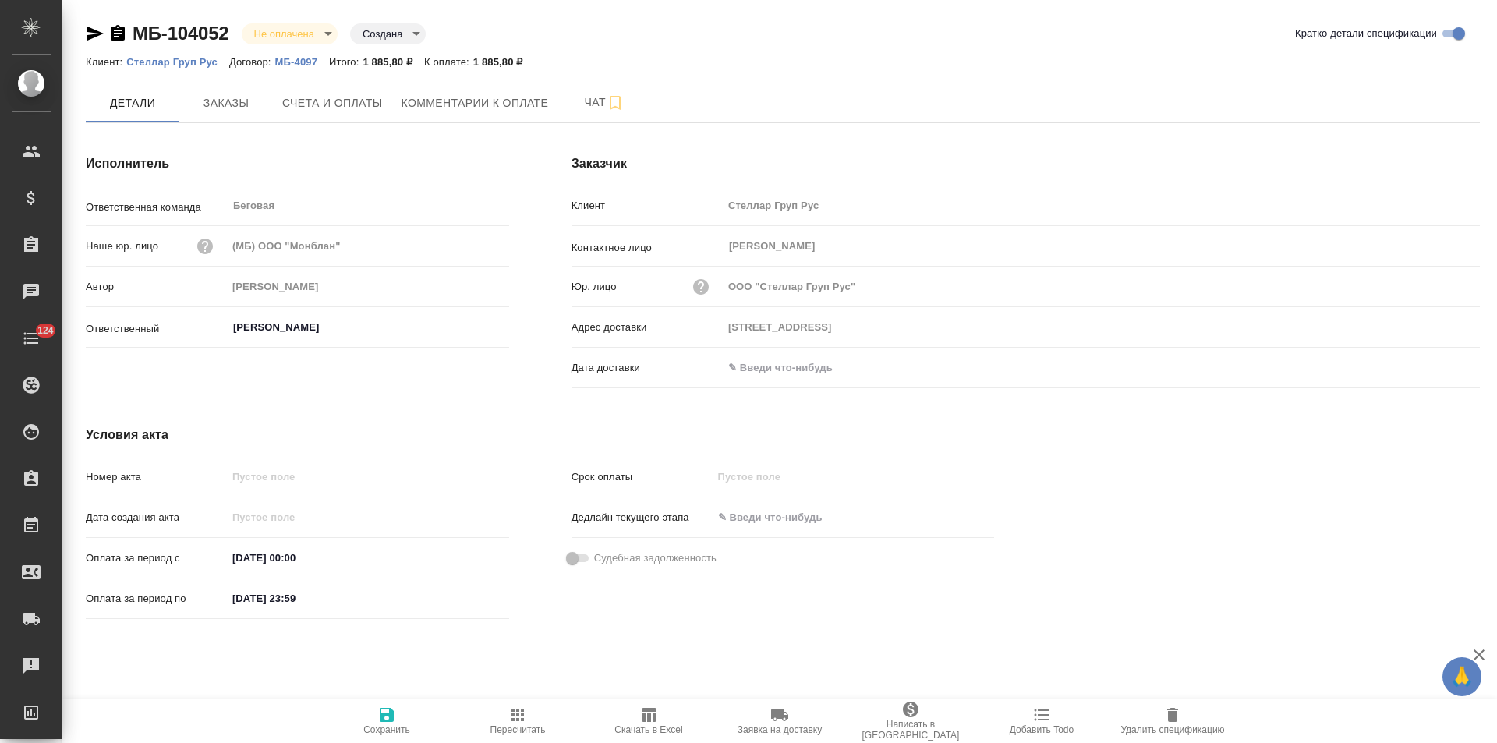
click at [808, 369] on input "text" at bounding box center [791, 367] width 136 height 23
click at [1434, 361] on icon "button" at bounding box center [1435, 366] width 14 height 16
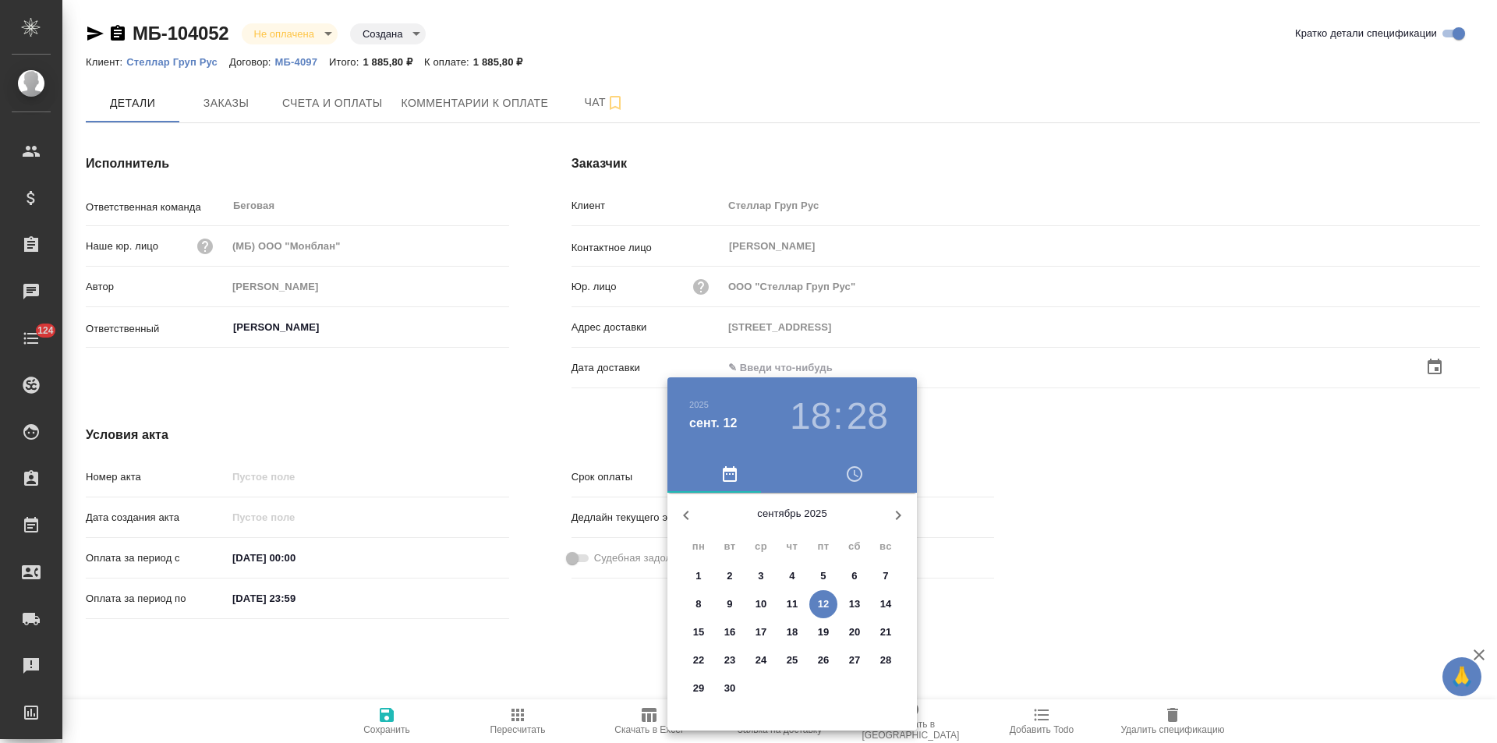
click at [827, 604] on p "12" at bounding box center [824, 605] width 12 height 16
type input "1–й Магистральный тупик,дом 5а, 7 этаж, блок В, офис 701"
type input "12.09.2025 18:28"
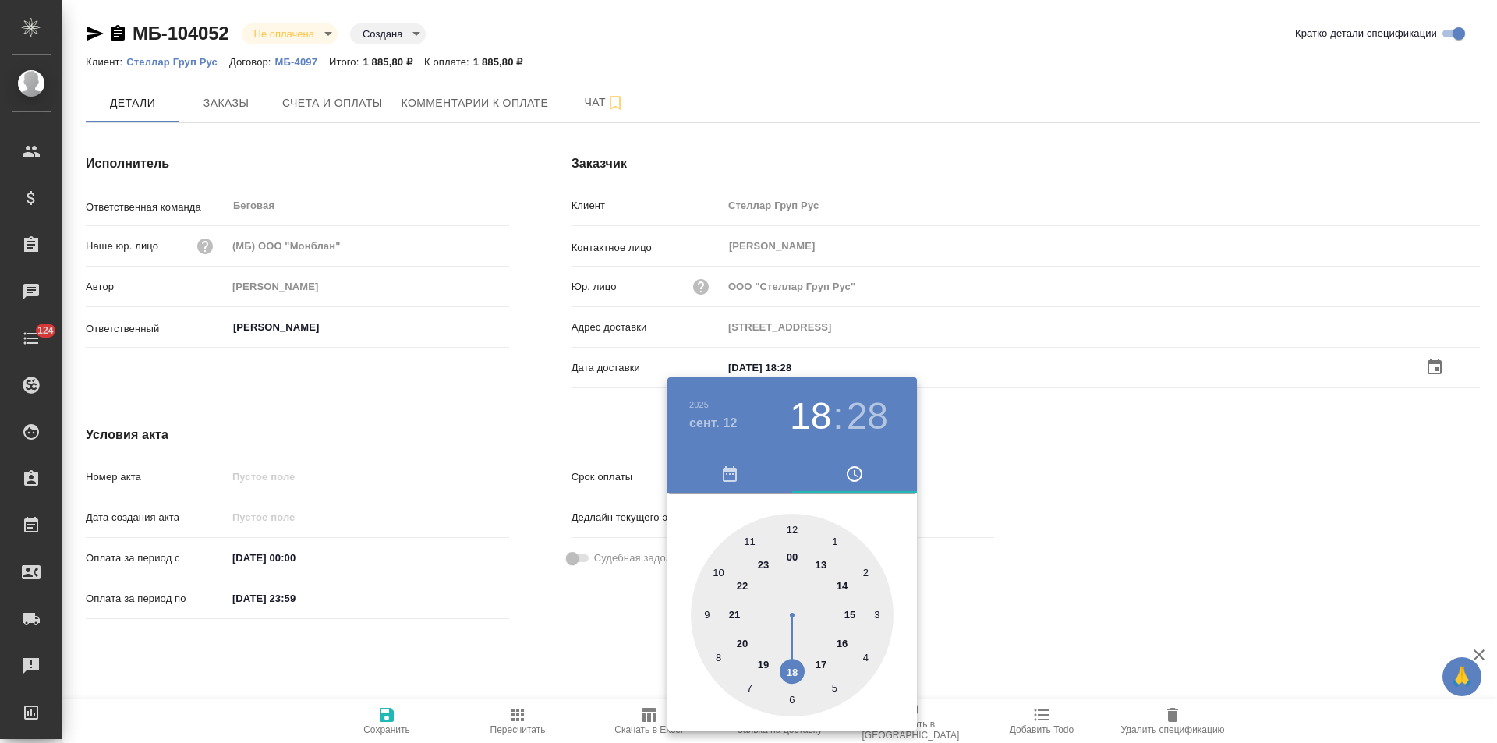
click at [593, 625] on div at bounding box center [748, 371] width 1497 height 743
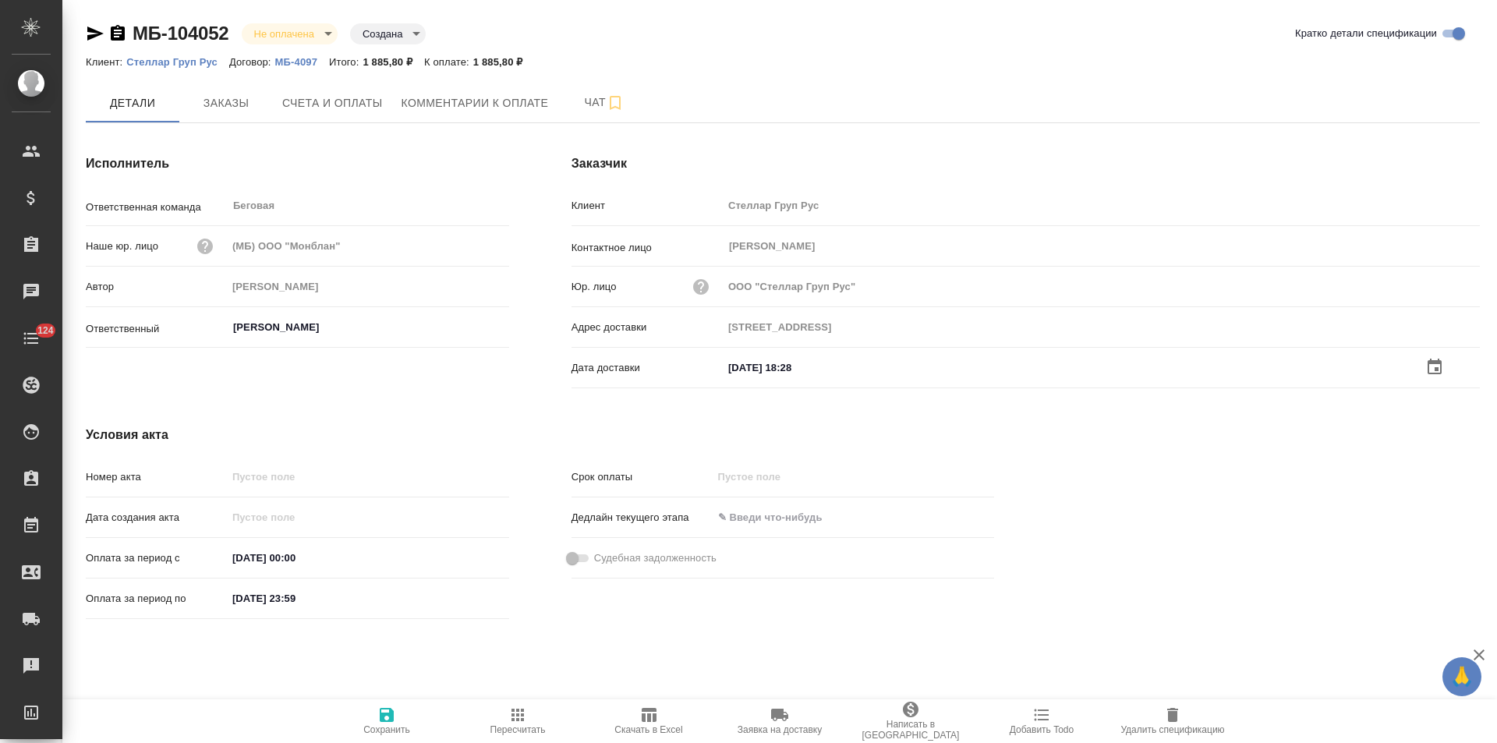
click at [392, 718] on icon "button" at bounding box center [387, 715] width 14 height 14
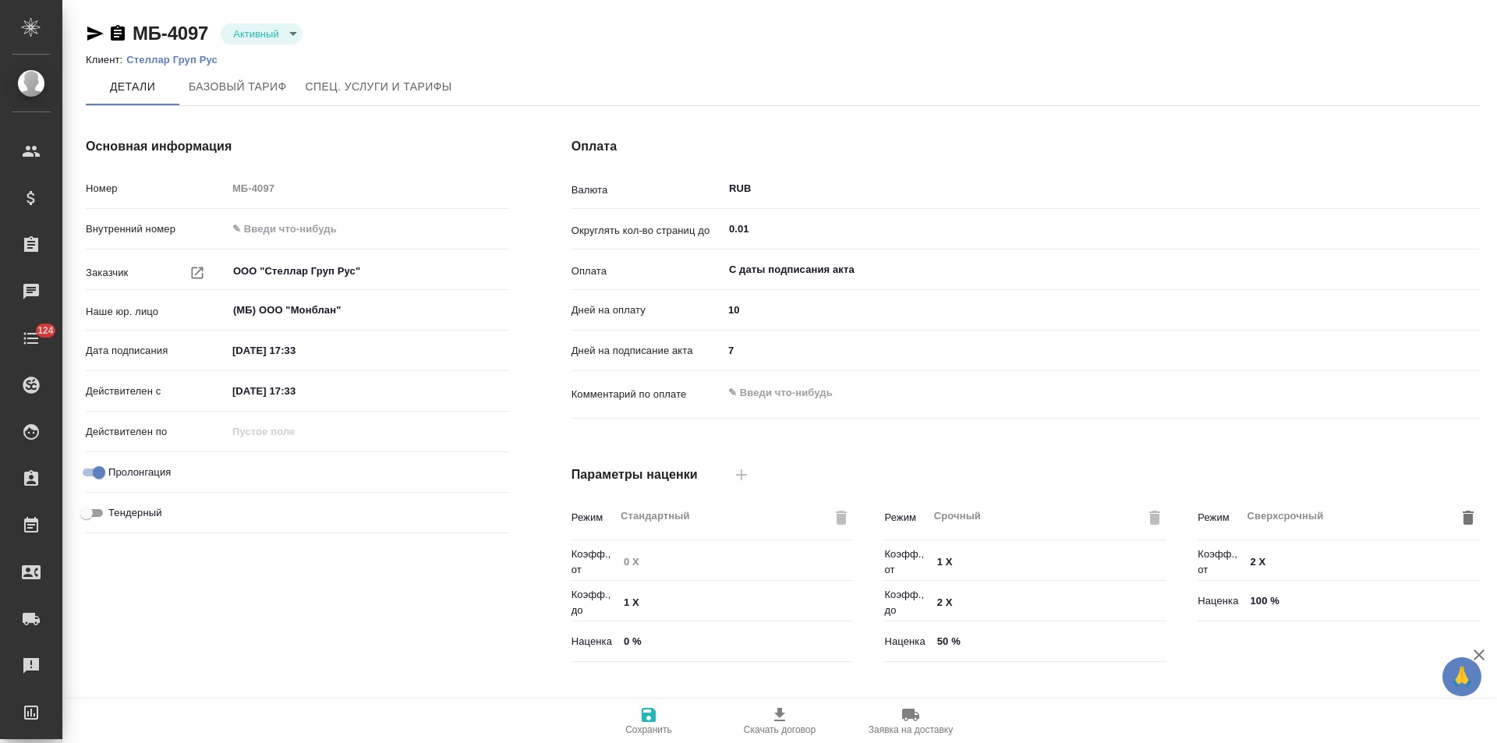
type input "Базовый ТП 2025"
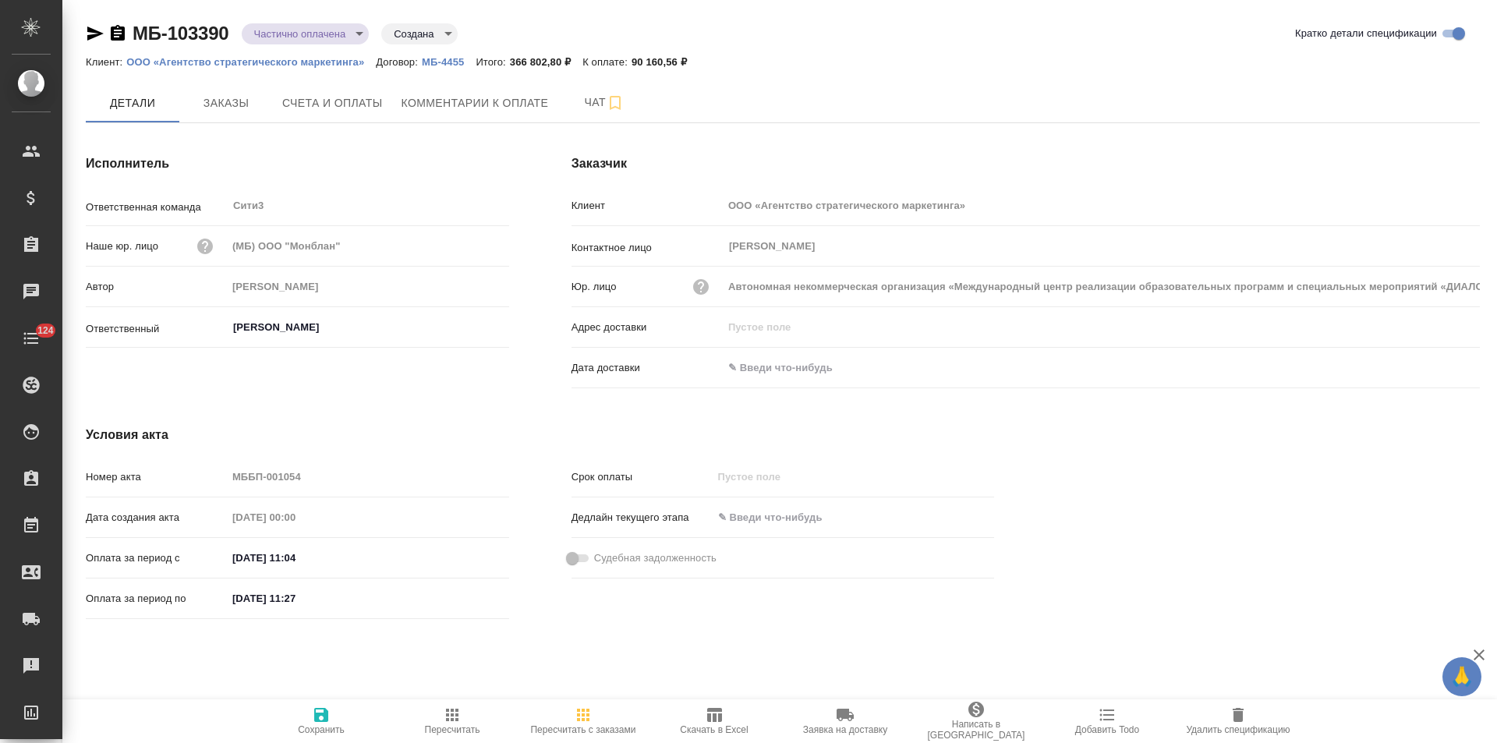
click at [120, 33] on icon "button" at bounding box center [118, 33] width 14 height 16
click at [122, 33] on icon "button" at bounding box center [118, 33] width 14 height 16
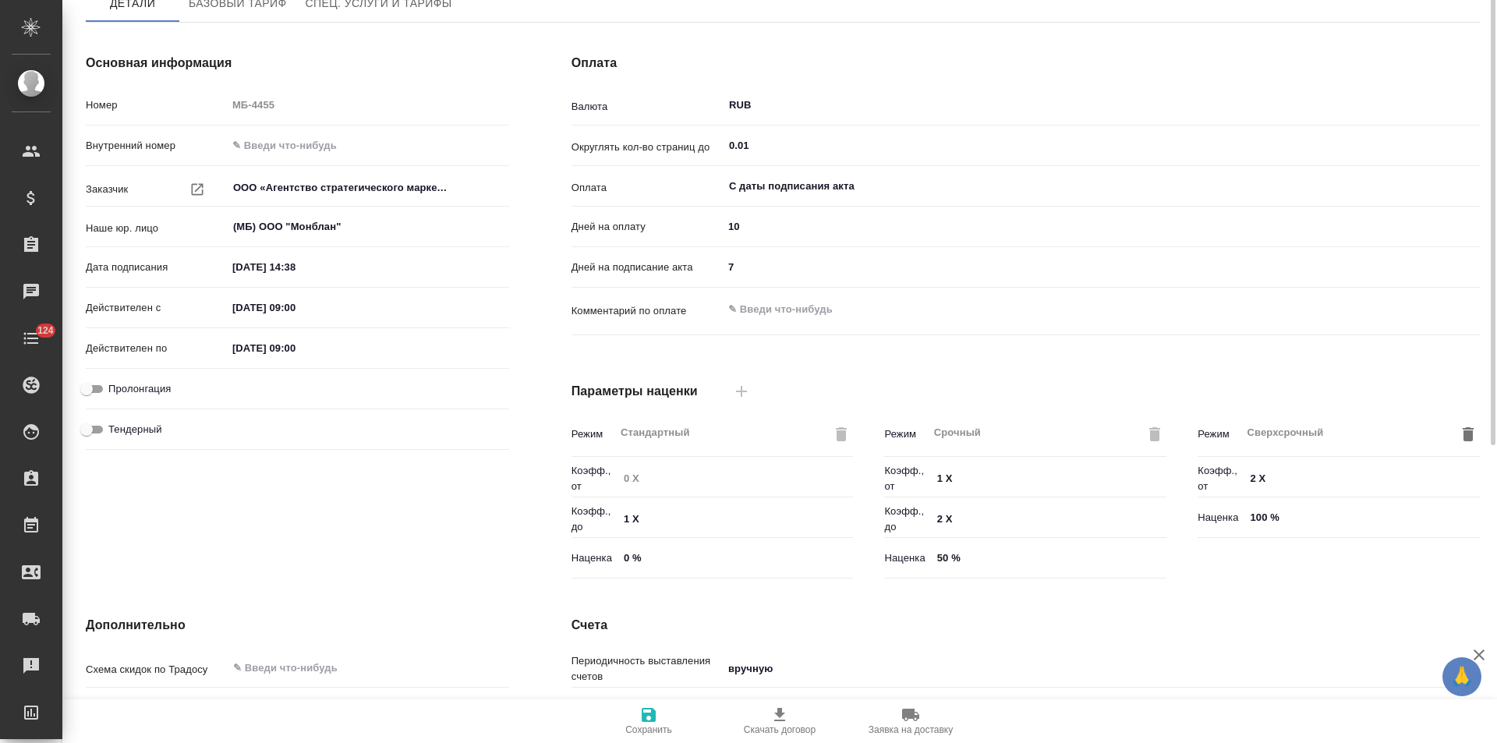
scroll to position [5, 0]
